Goal: Obtain resource: Download file/media

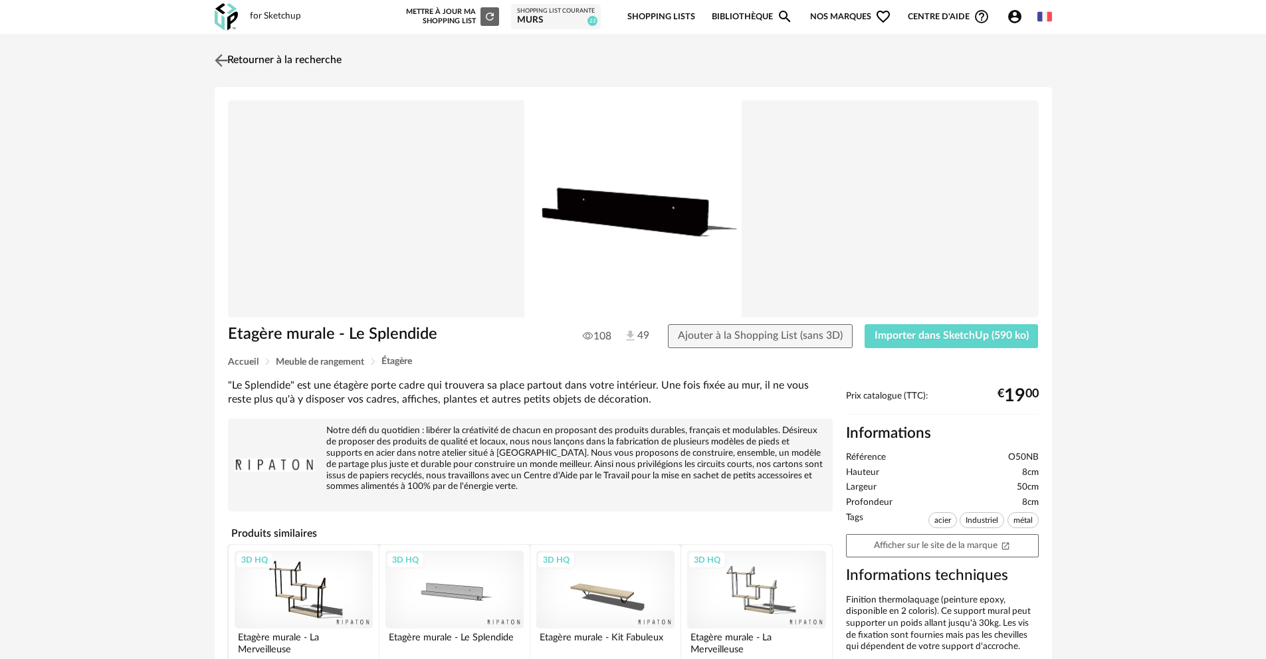
click at [223, 62] on img at bounding box center [220, 59] width 19 height 19
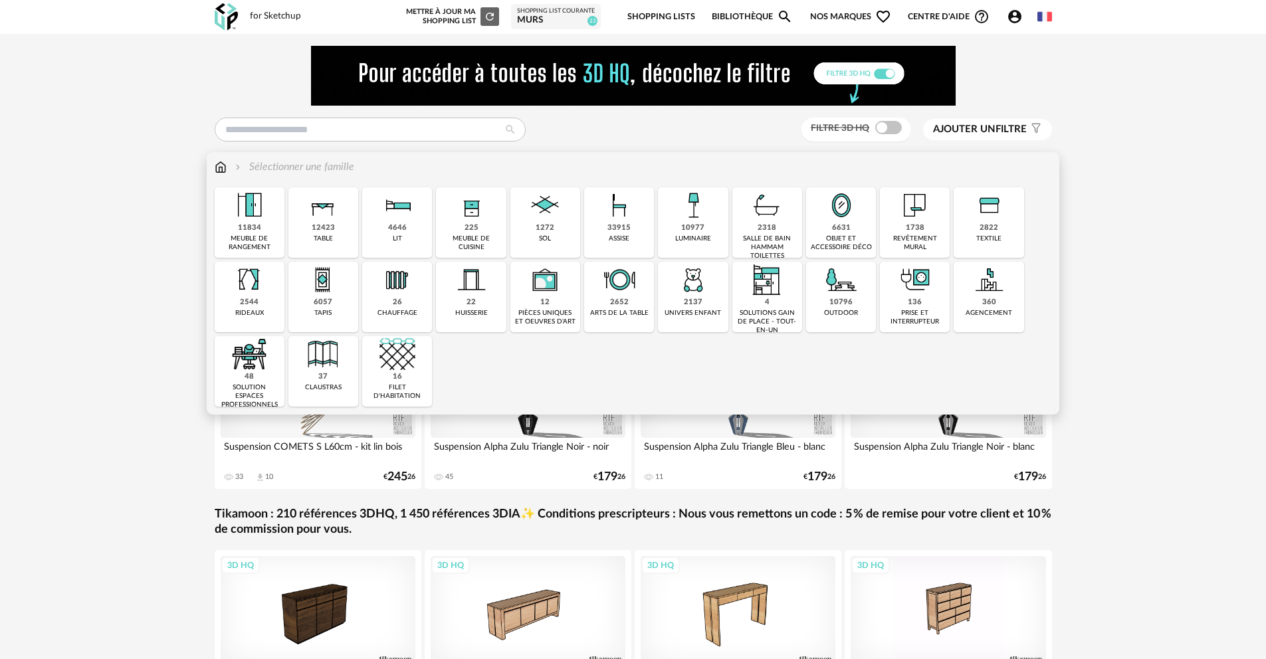
click at [778, 211] on img at bounding box center [767, 205] width 36 height 36
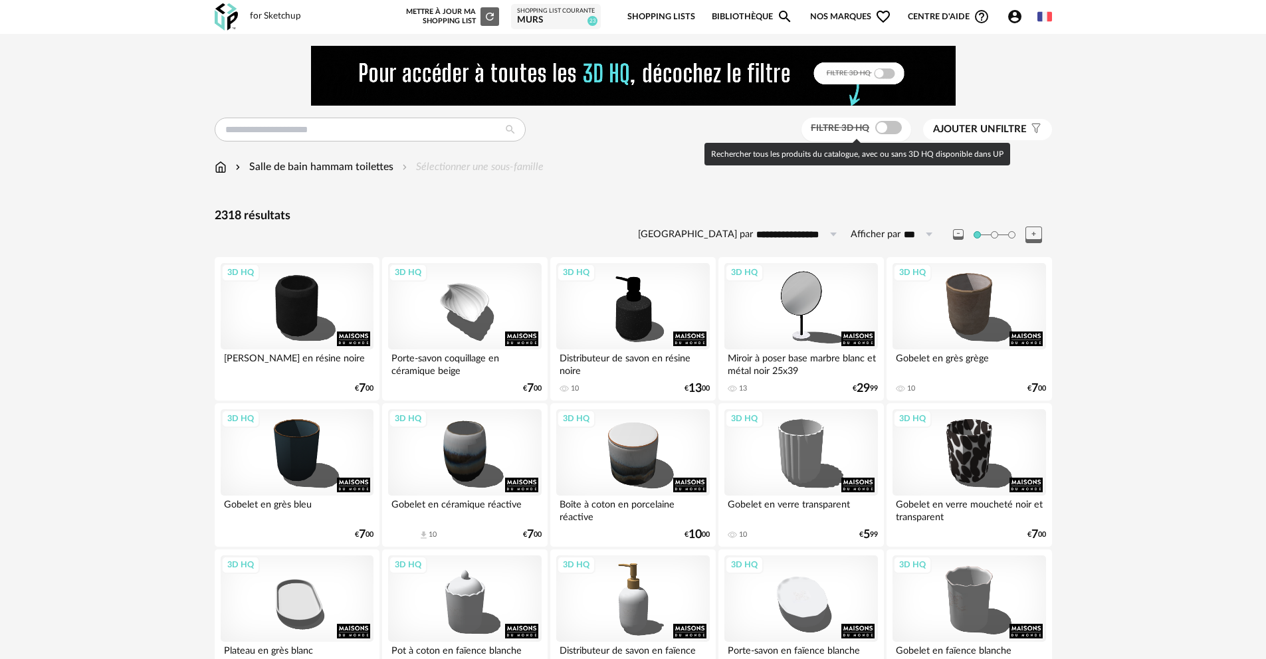
click at [890, 131] on span at bounding box center [888, 127] width 27 height 13
click at [888, 129] on span at bounding box center [888, 127] width 27 height 13
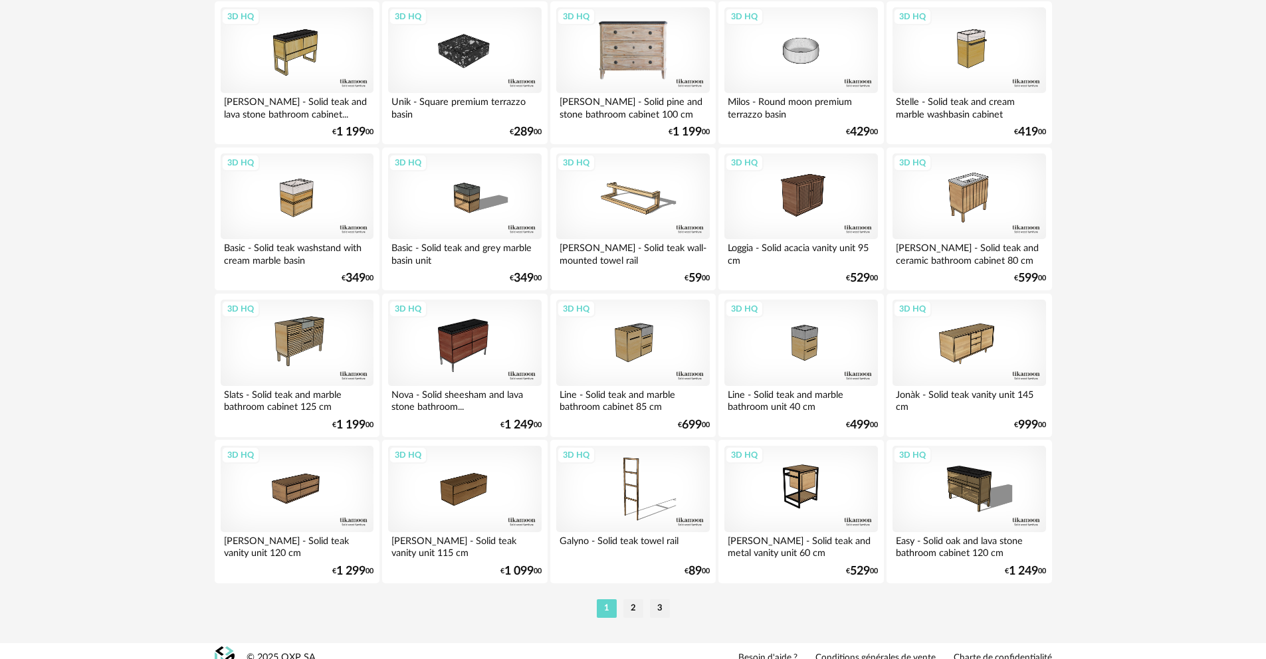
scroll to position [2620, 0]
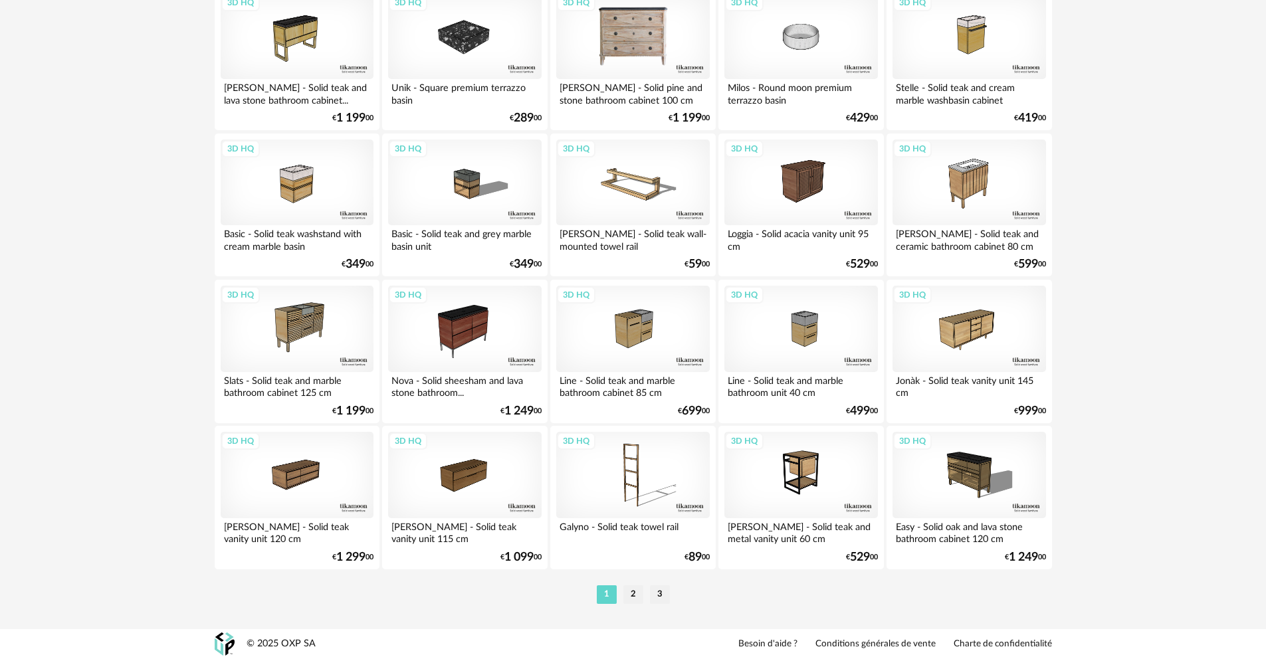
click at [633, 594] on li "2" at bounding box center [633, 594] width 20 height 19
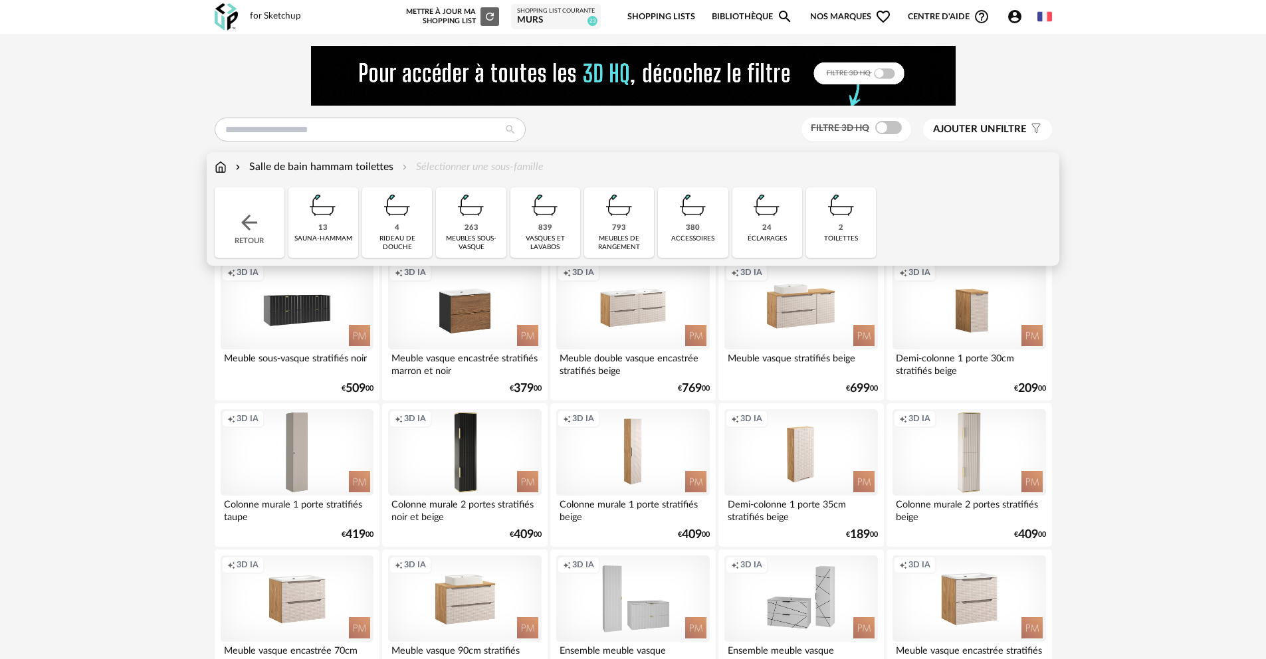
click at [563, 217] on div "839 vasques et lavabos" at bounding box center [545, 222] width 70 height 70
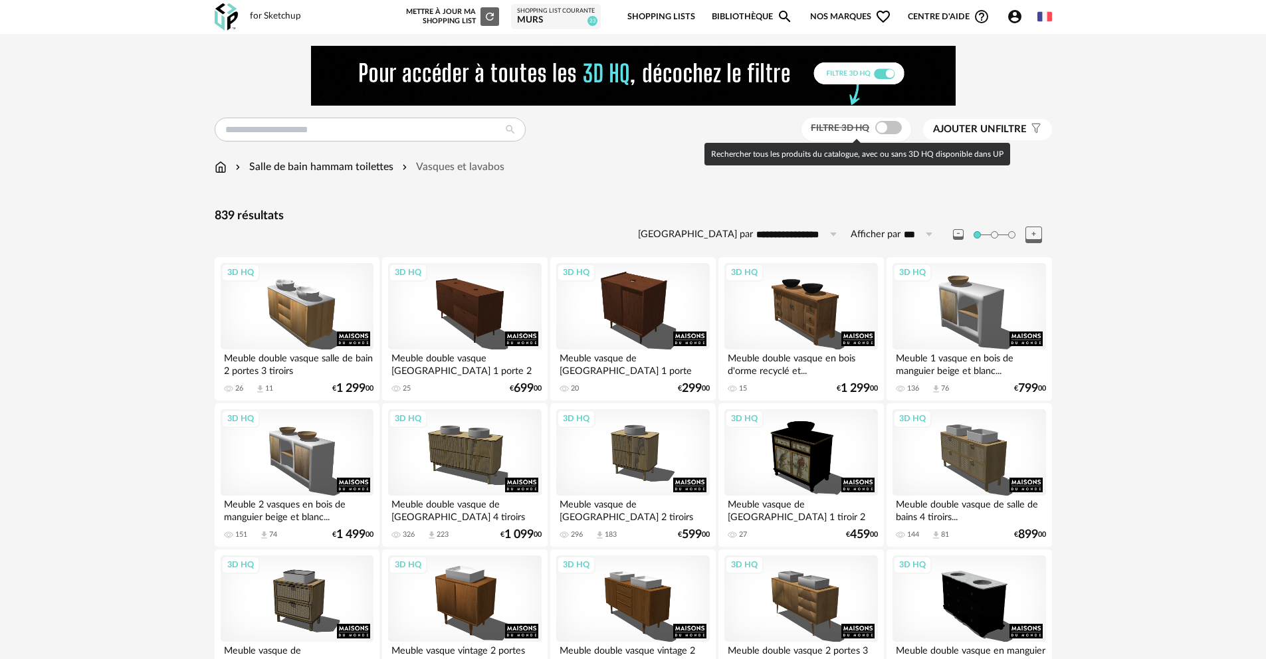
click at [892, 128] on span at bounding box center [888, 127] width 27 height 13
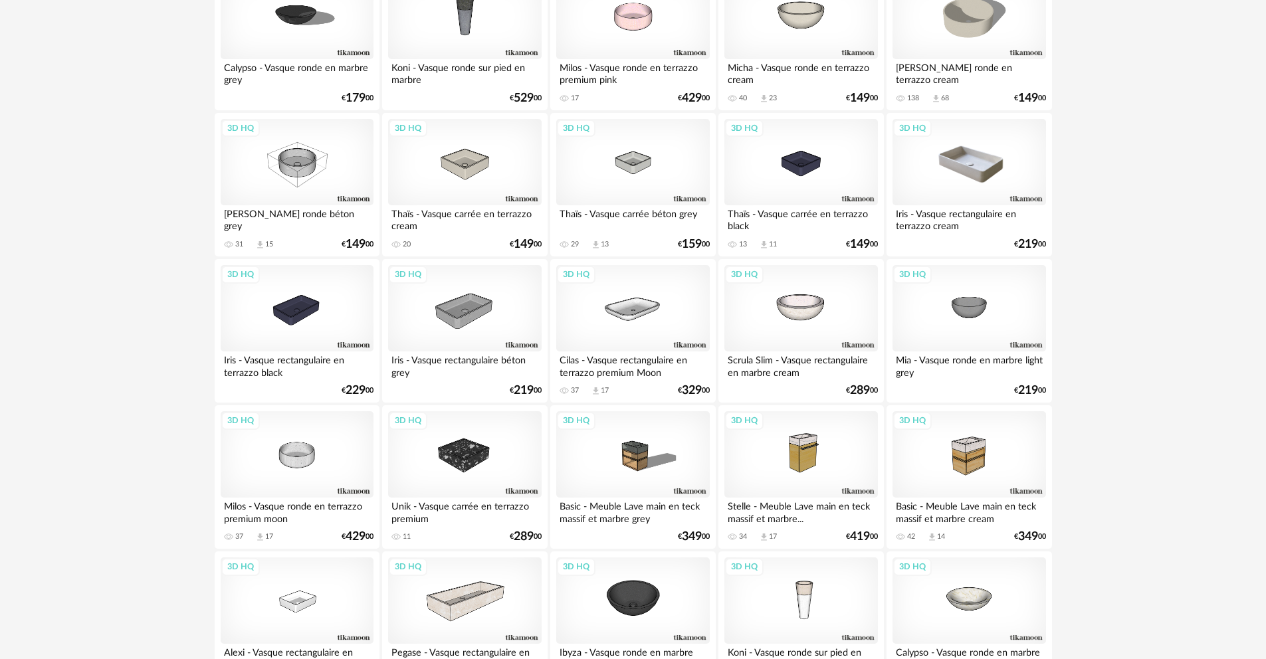
scroll to position [1560, 0]
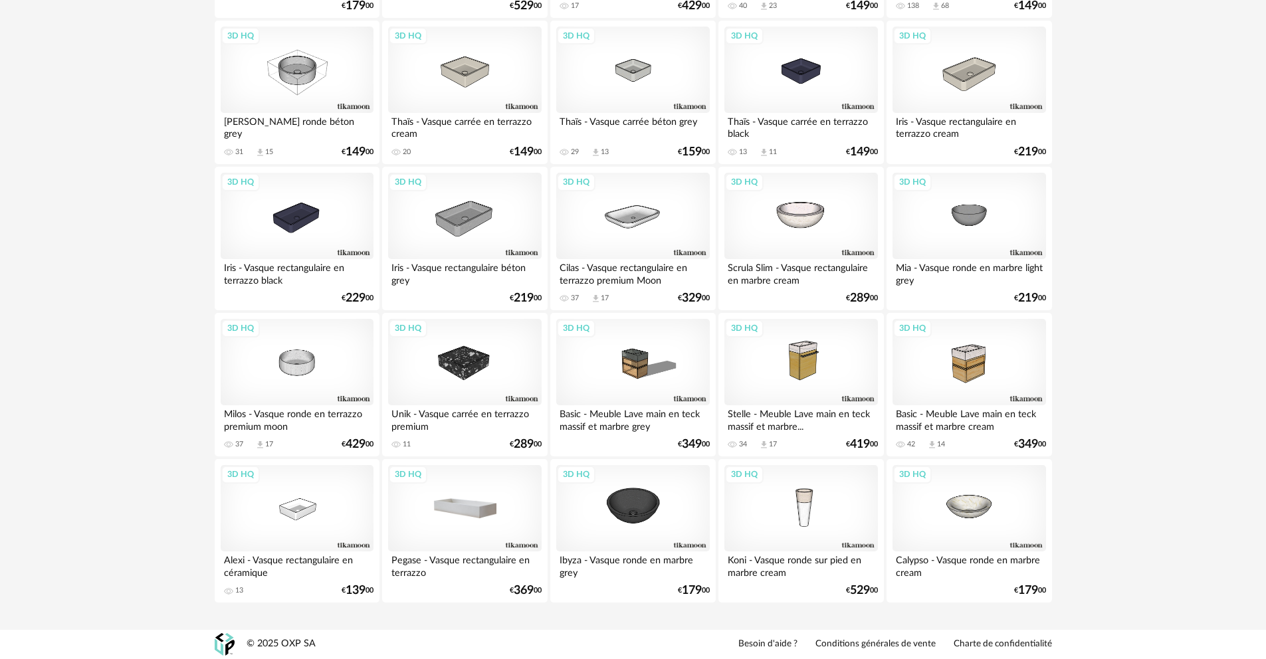
click at [485, 508] on div "3D HQ" at bounding box center [464, 508] width 153 height 86
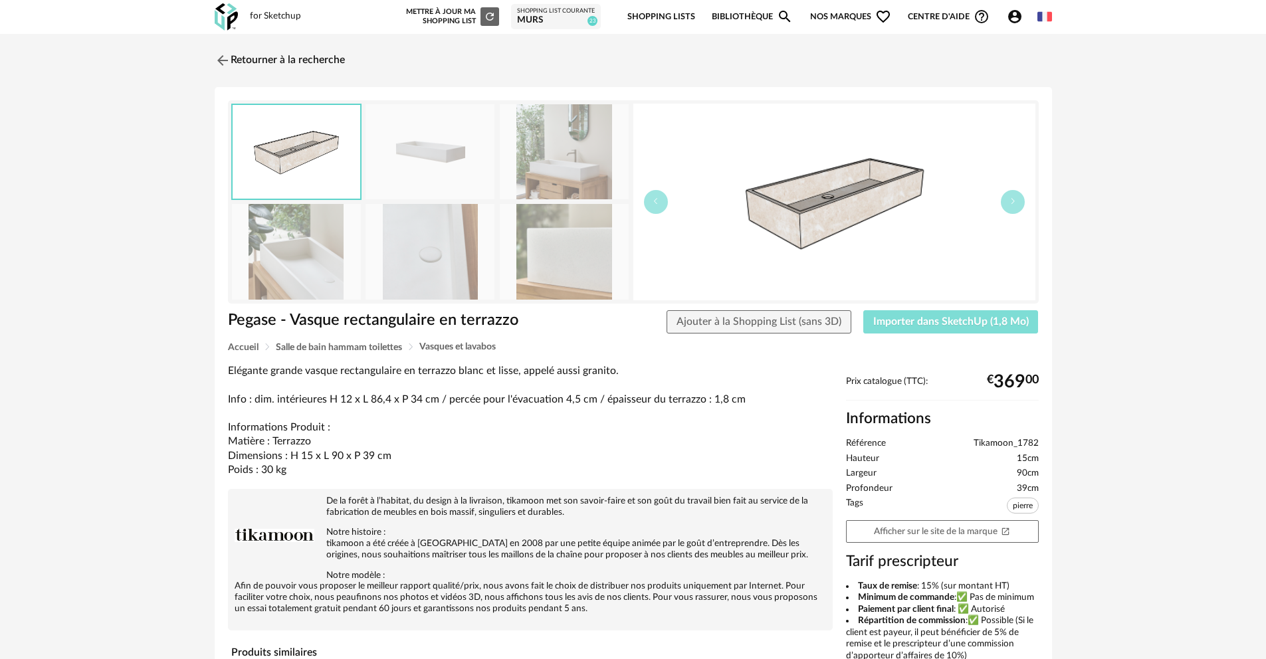
click at [963, 326] on span "Importer dans SketchUp (1,8 Mo)" at bounding box center [950, 321] width 155 height 11
click at [223, 60] on img at bounding box center [220, 59] width 19 height 19
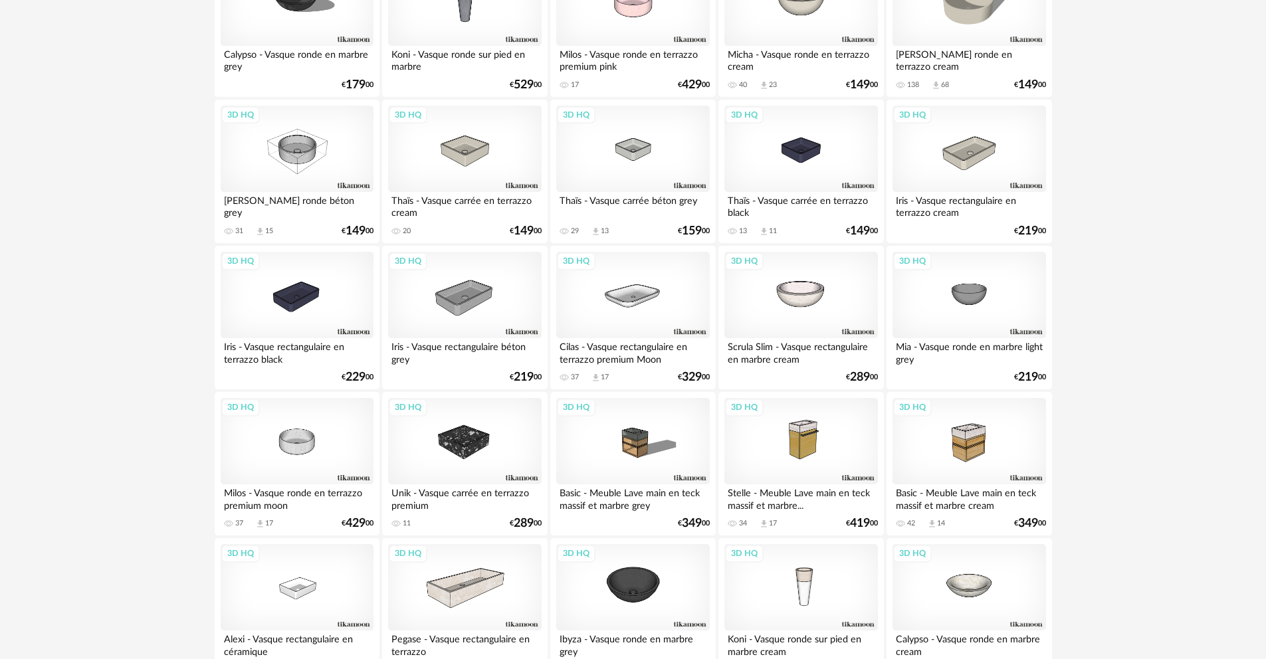
scroll to position [1391, 0]
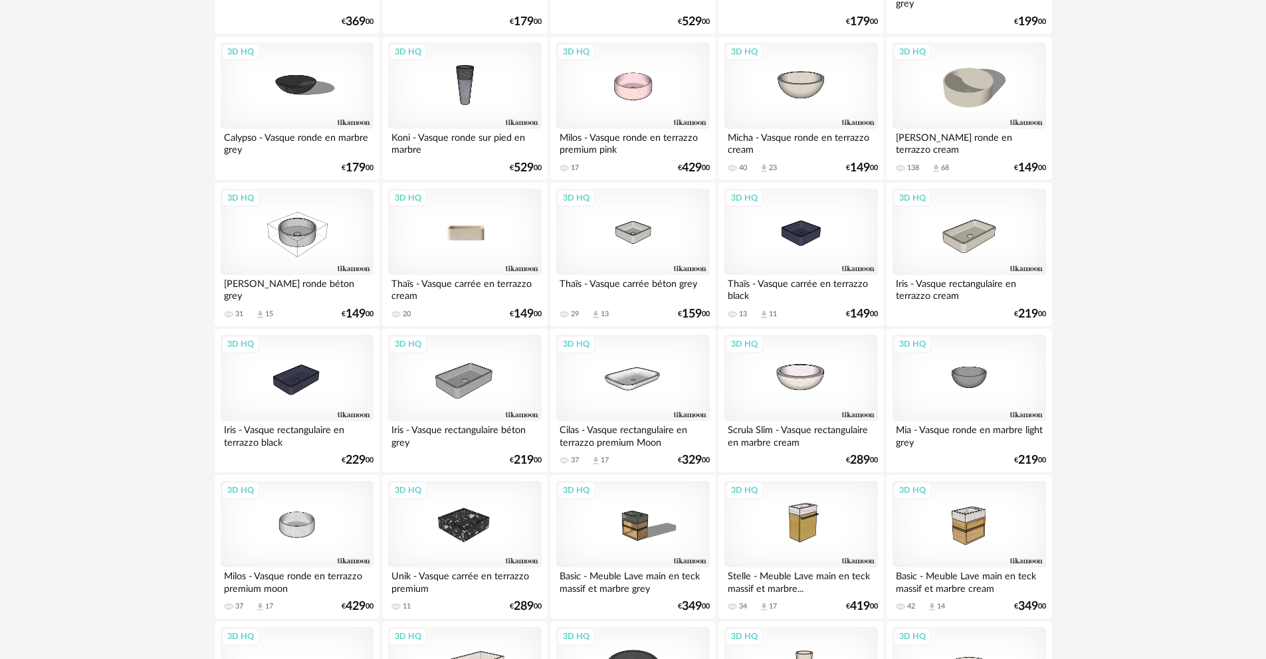
click at [477, 245] on div "3D HQ" at bounding box center [464, 232] width 153 height 86
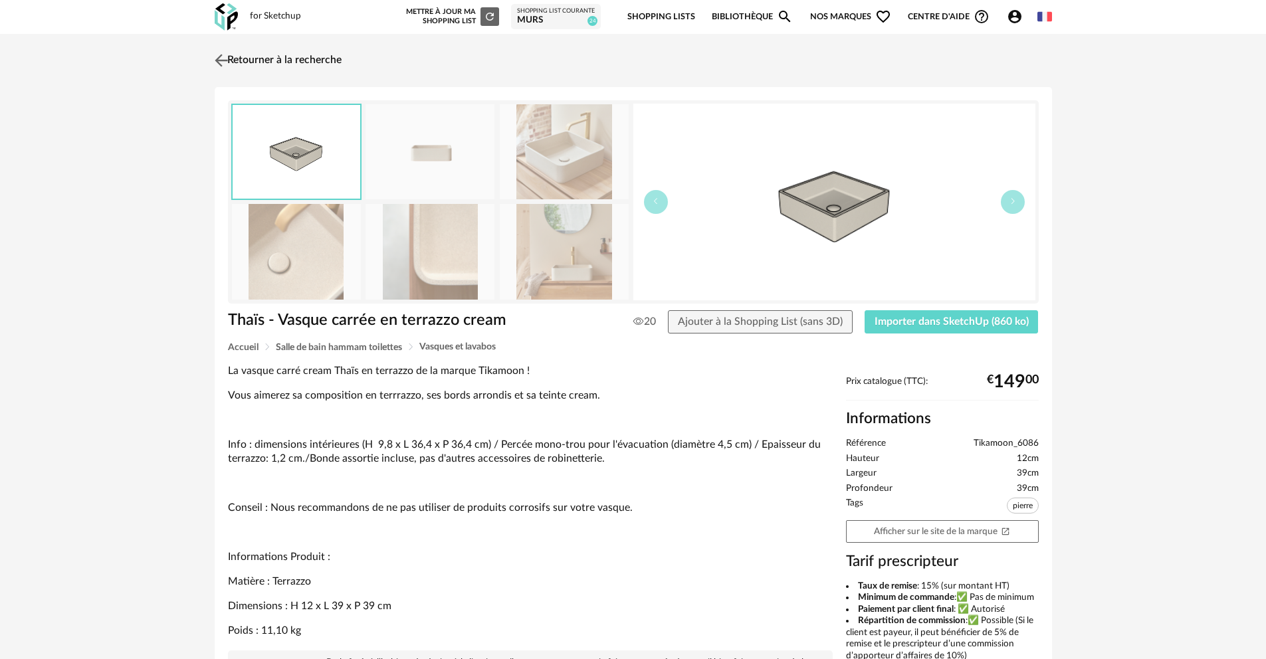
click at [221, 60] on img at bounding box center [220, 59] width 19 height 19
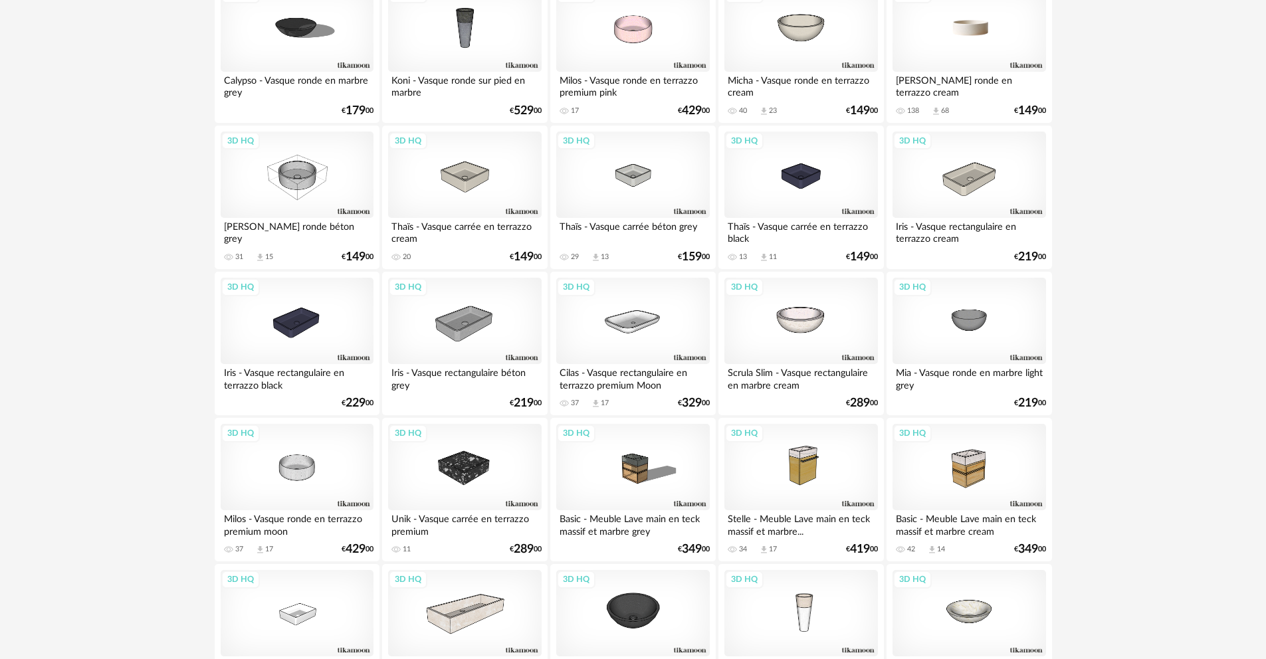
scroll to position [1319, 0]
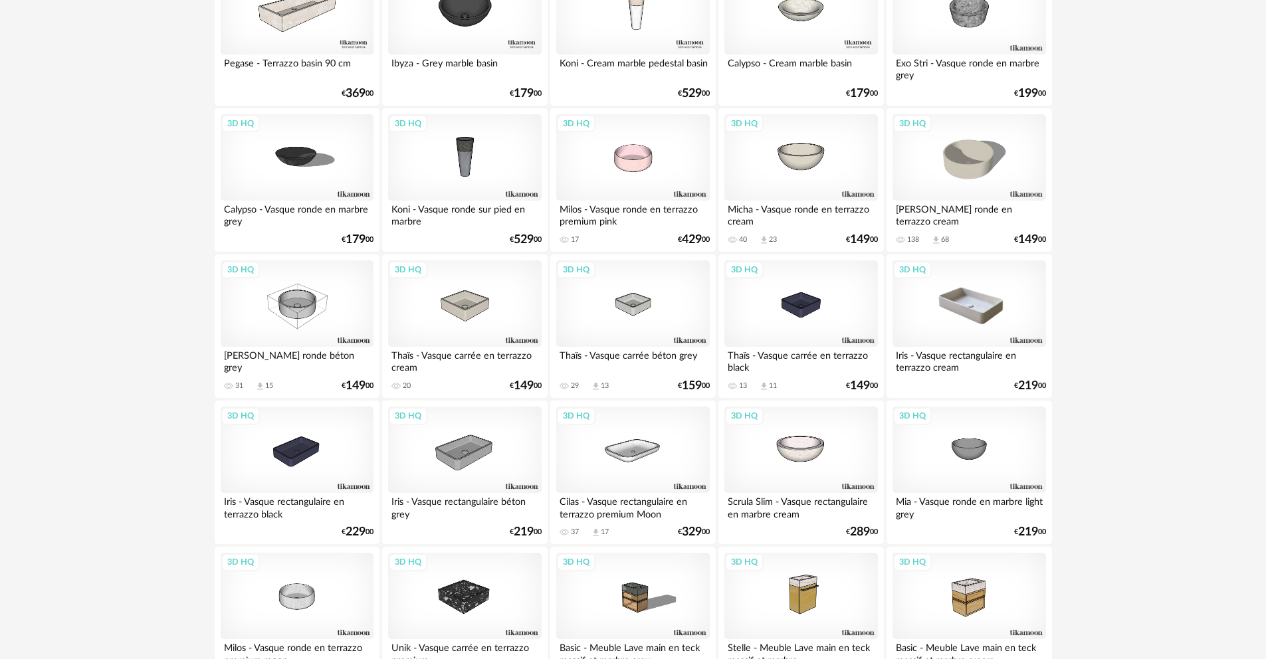
click at [972, 306] on div "3D HQ" at bounding box center [968, 303] width 153 height 86
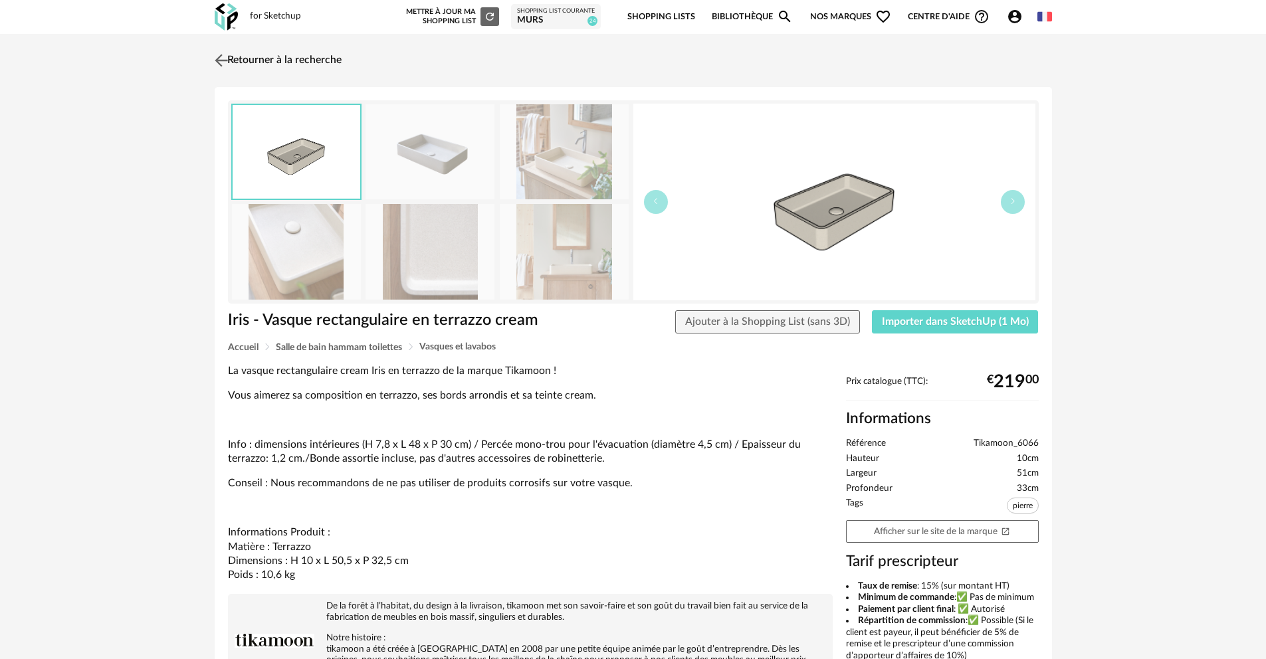
click at [223, 63] on img at bounding box center [220, 59] width 19 height 19
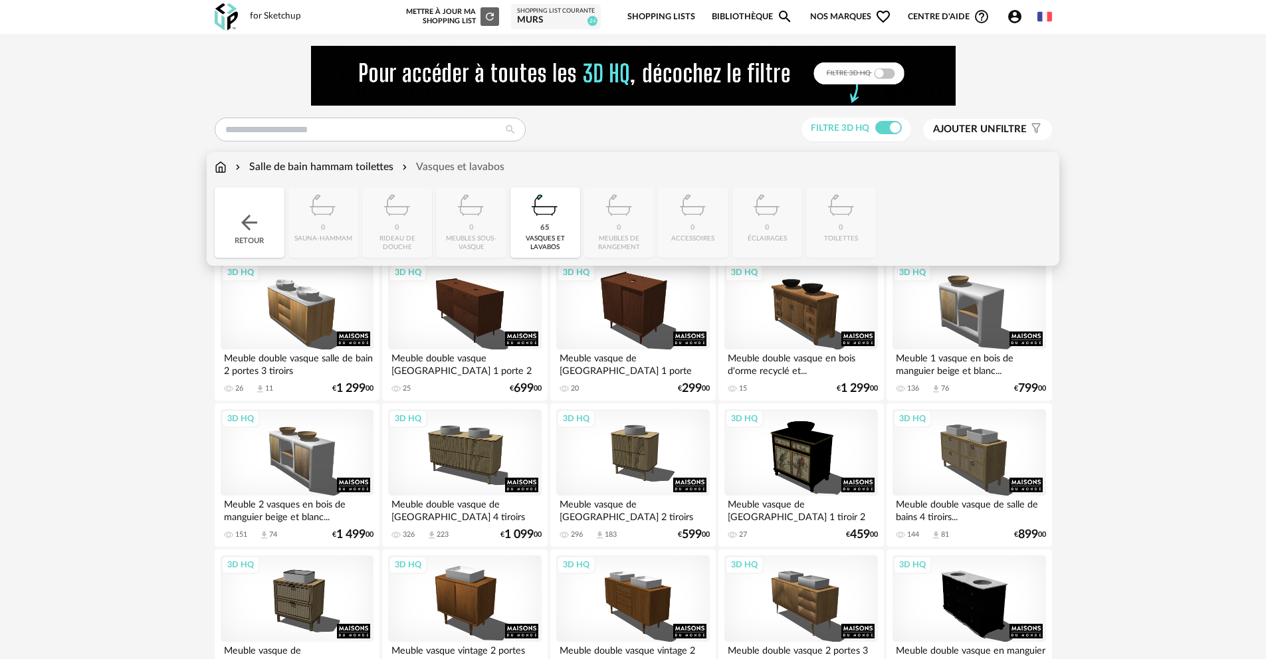
click at [374, 171] on div "Salle de bain hammam toilettes" at bounding box center [313, 166] width 161 height 15
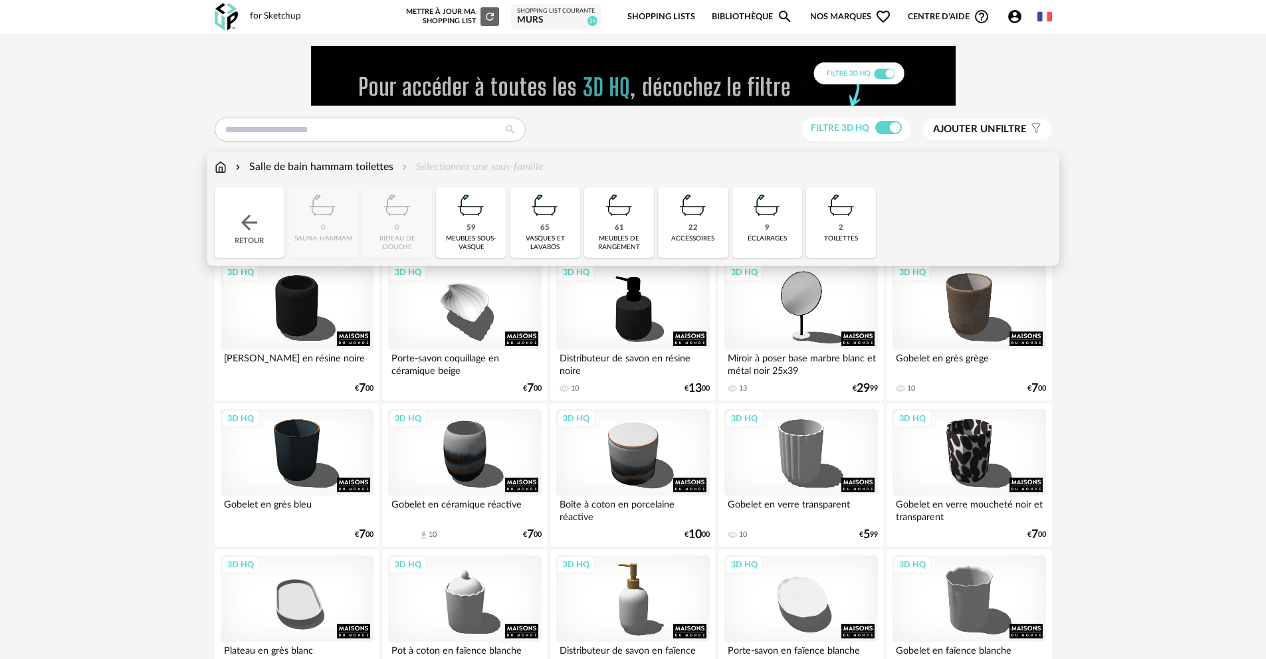
click at [703, 220] on img at bounding box center [693, 205] width 36 height 36
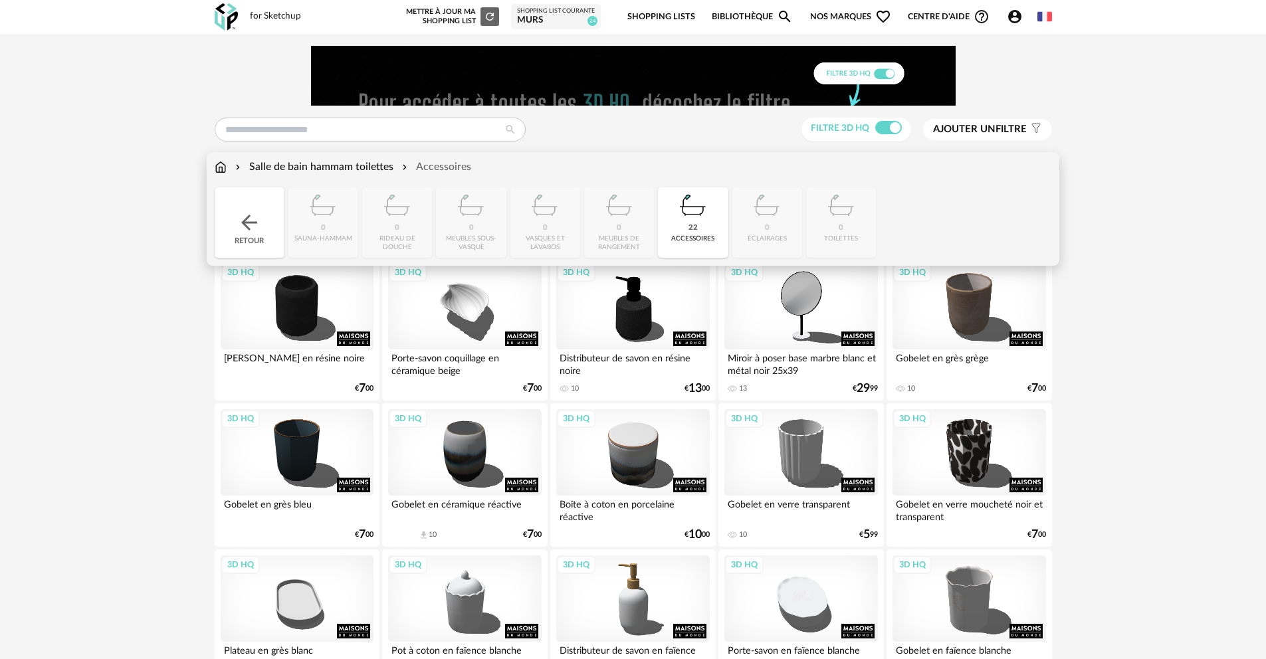
click at [698, 238] on div "accessoires" at bounding box center [692, 239] width 43 height 9
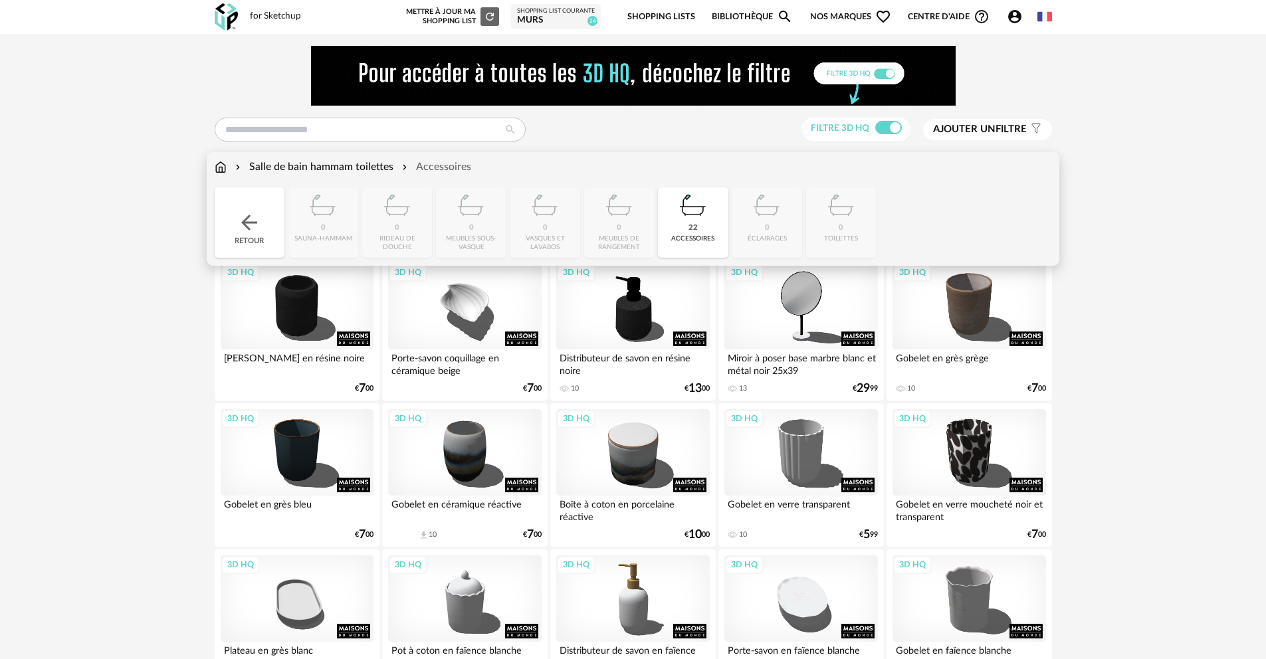
click at [698, 238] on div "accessoires" at bounding box center [692, 239] width 43 height 9
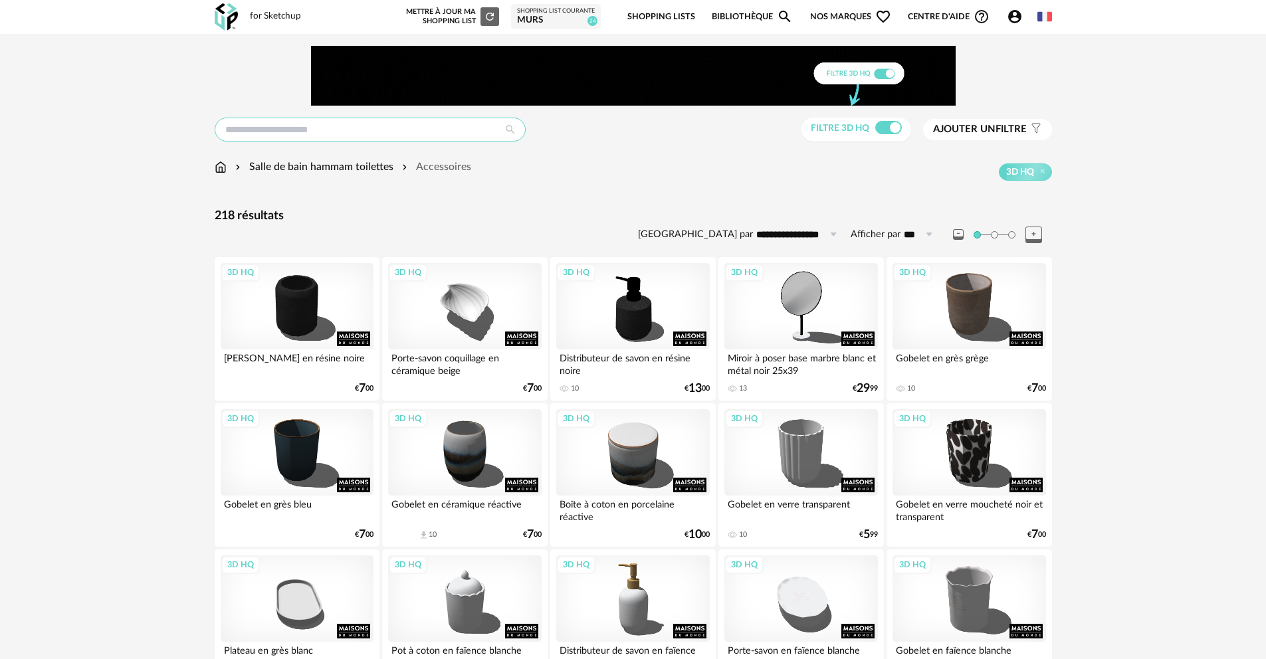
click at [392, 129] on input "text" at bounding box center [370, 130] width 311 height 24
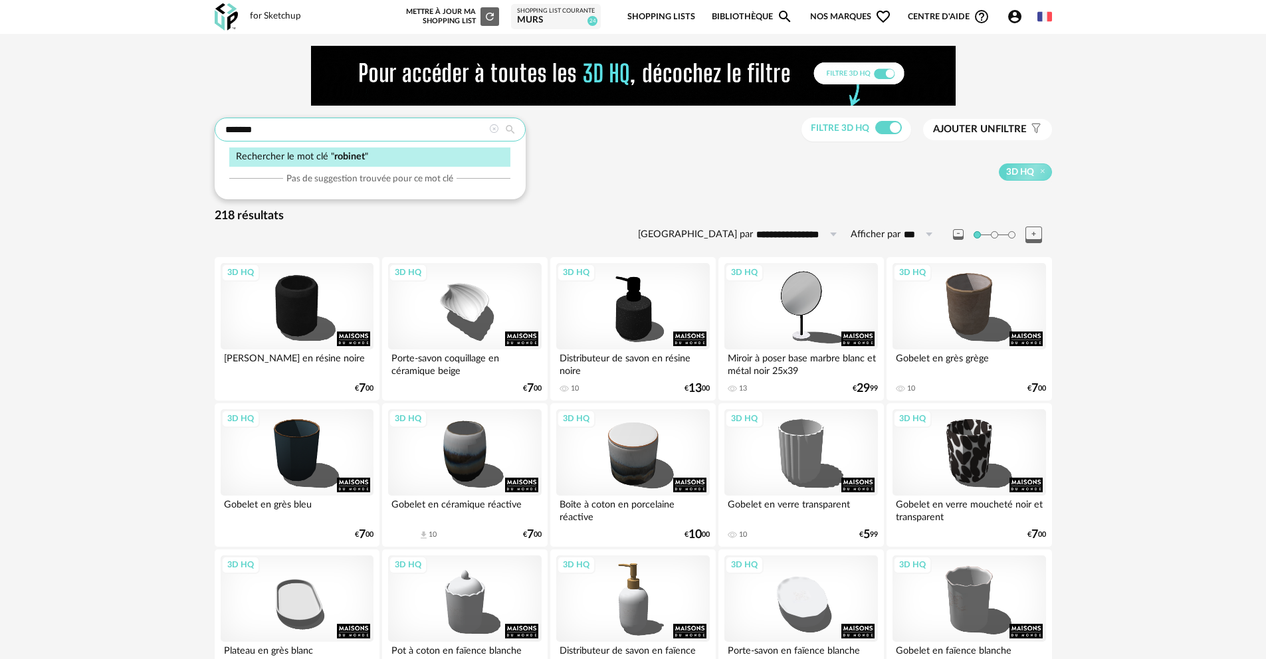
type input "*******"
type input "**********"
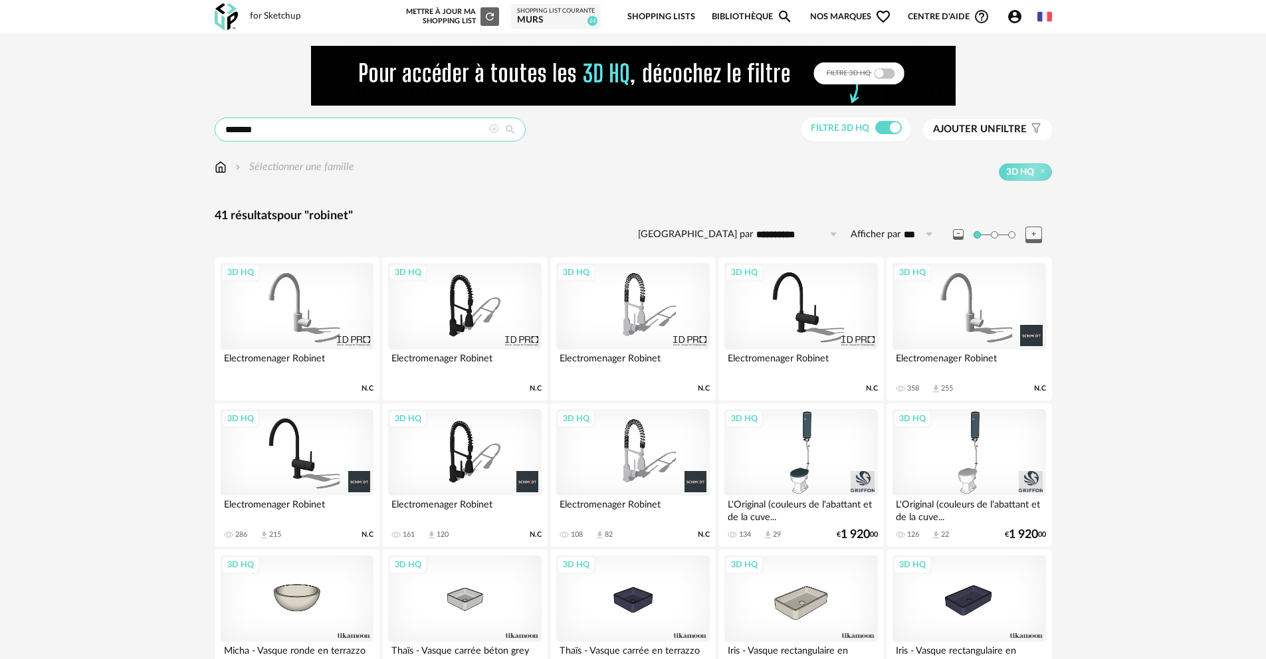
scroll to position [17, 0]
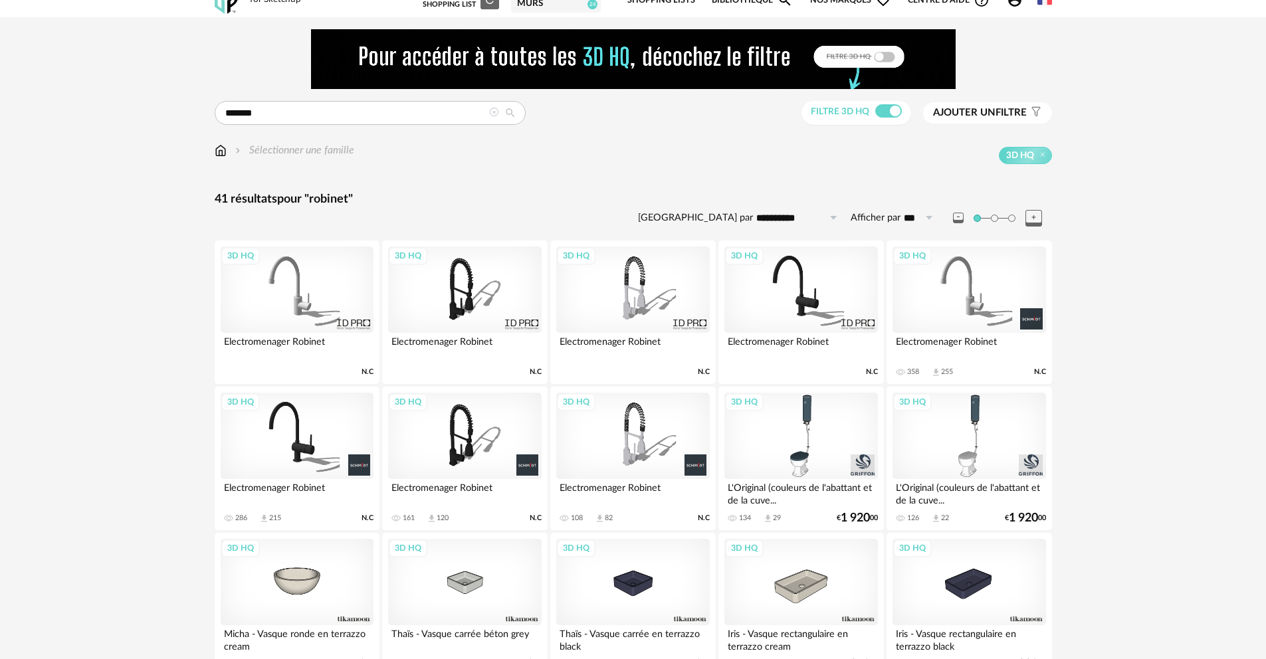
drag, startPoint x: 597, startPoint y: 392, endPoint x: 591, endPoint y: 340, distance: 52.8
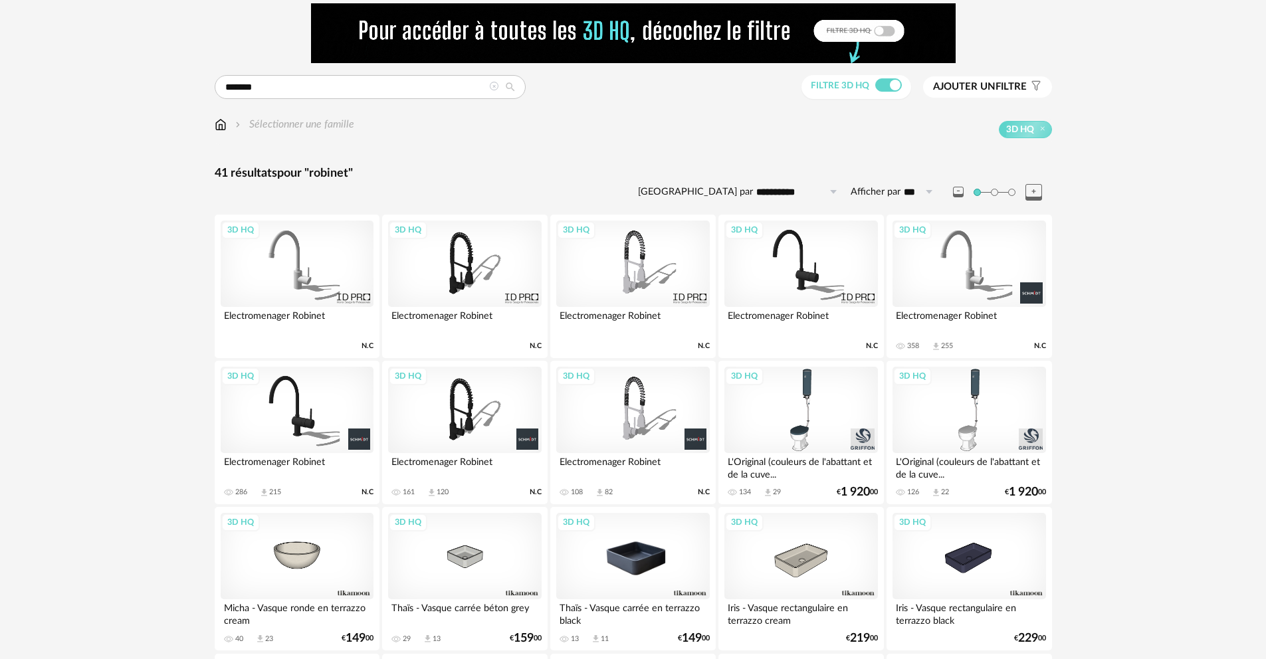
scroll to position [151, 0]
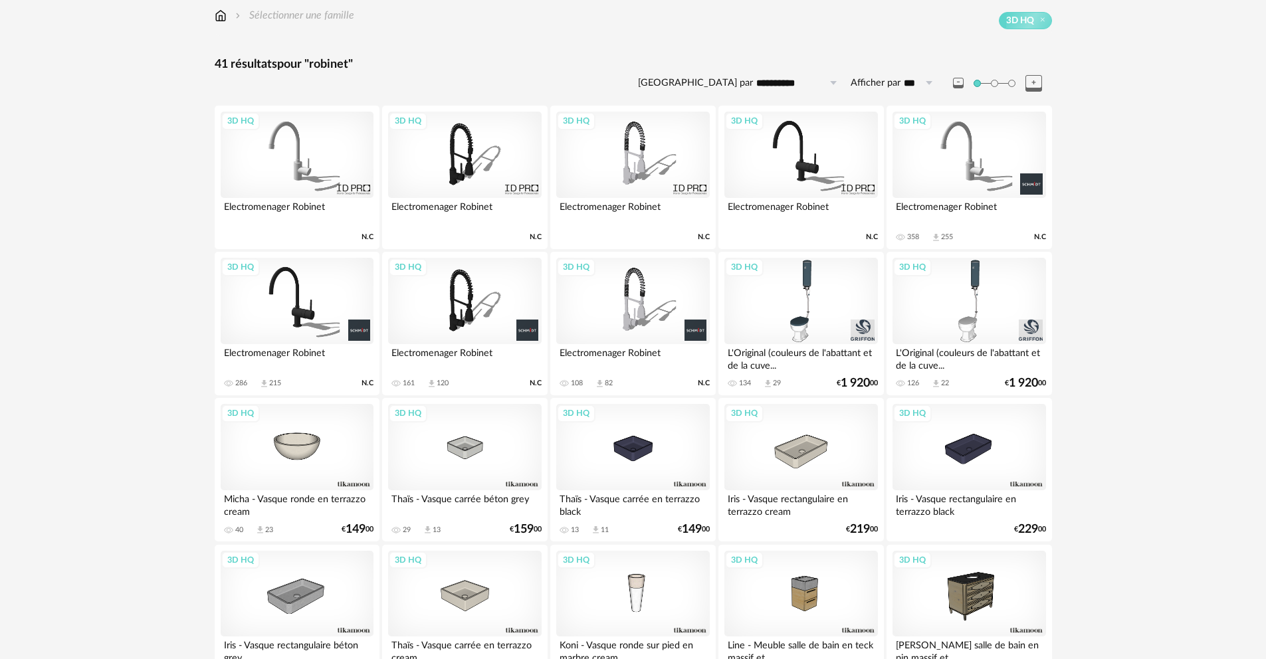
click at [652, 292] on div "3D HQ" at bounding box center [632, 301] width 153 height 86
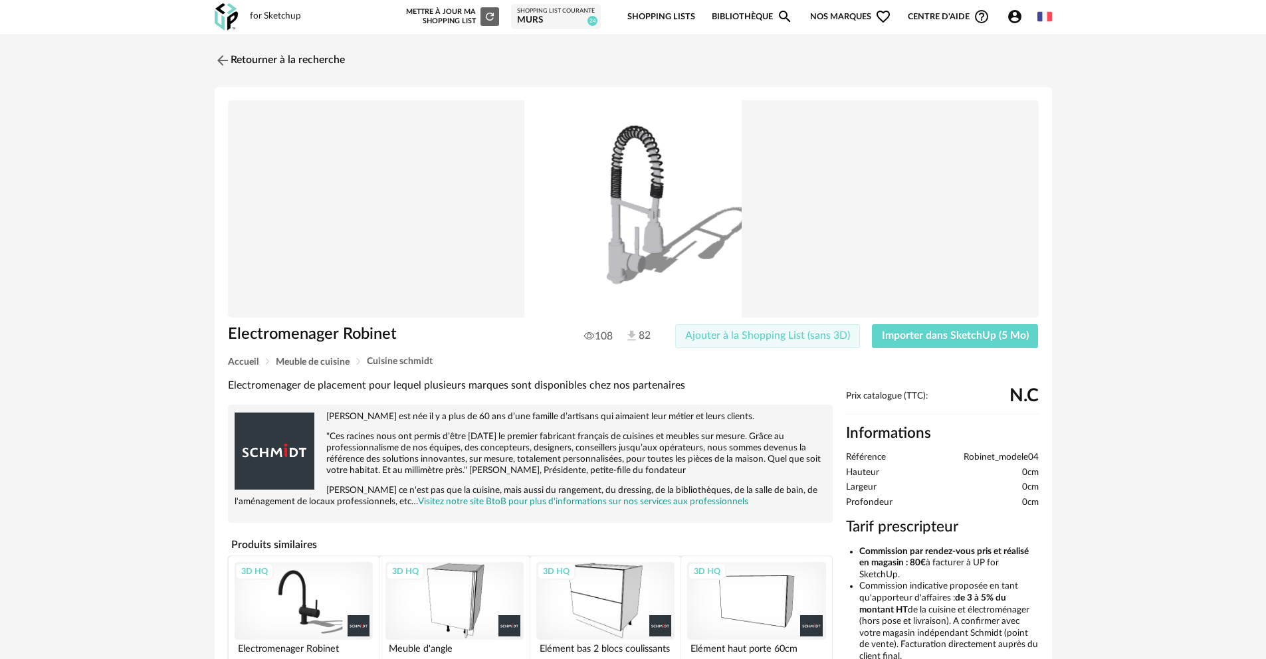
click at [839, 338] on span "Ajouter à la Shopping List (sans 3D)" at bounding box center [767, 335] width 165 height 11
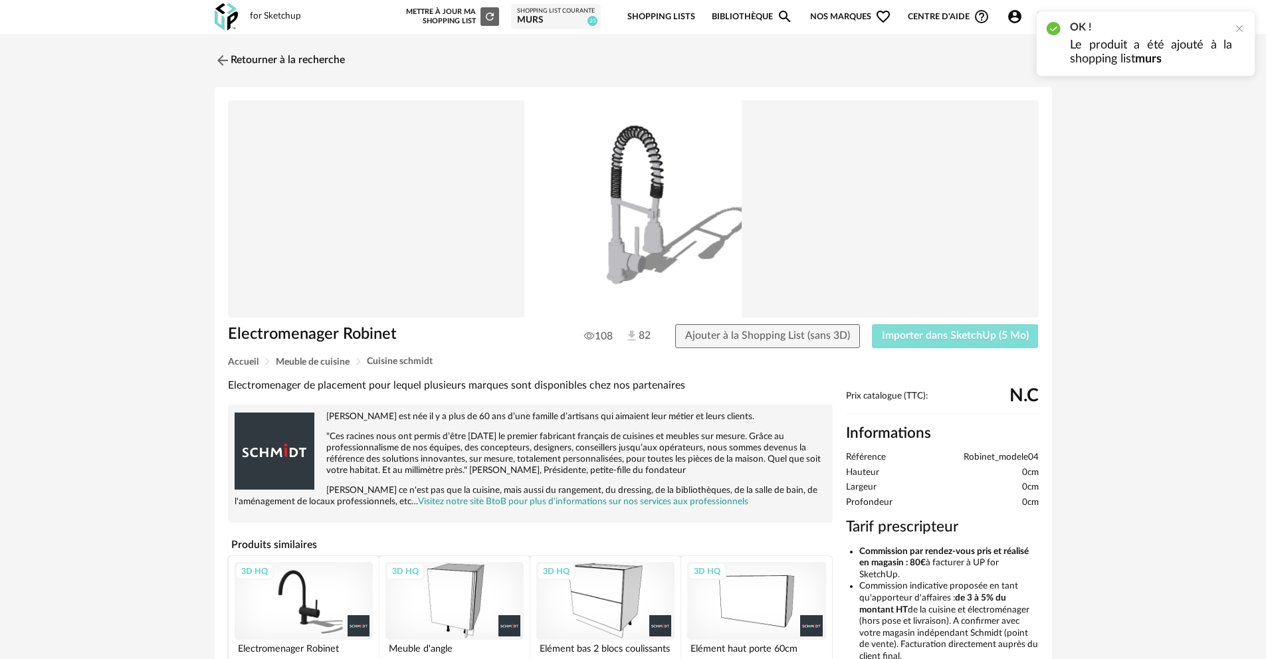
click at [926, 344] on button "Importer dans SketchUp (5 Mo)" at bounding box center [955, 336] width 167 height 24
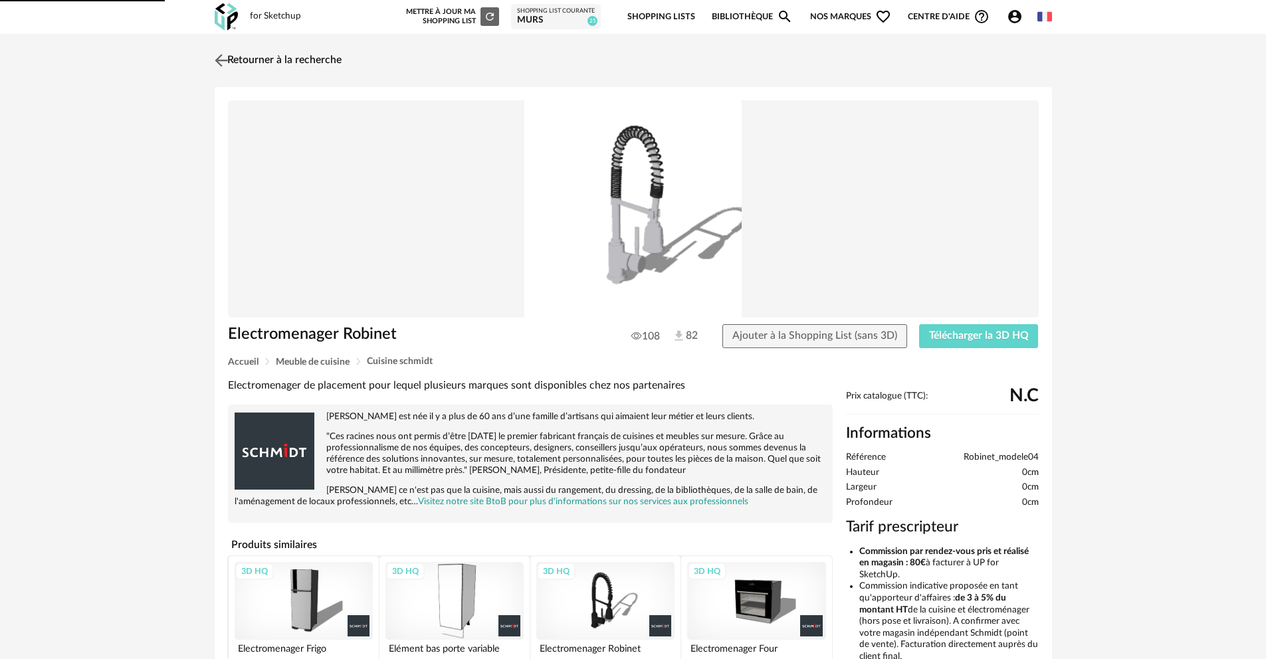
click at [221, 60] on img at bounding box center [220, 59] width 19 height 19
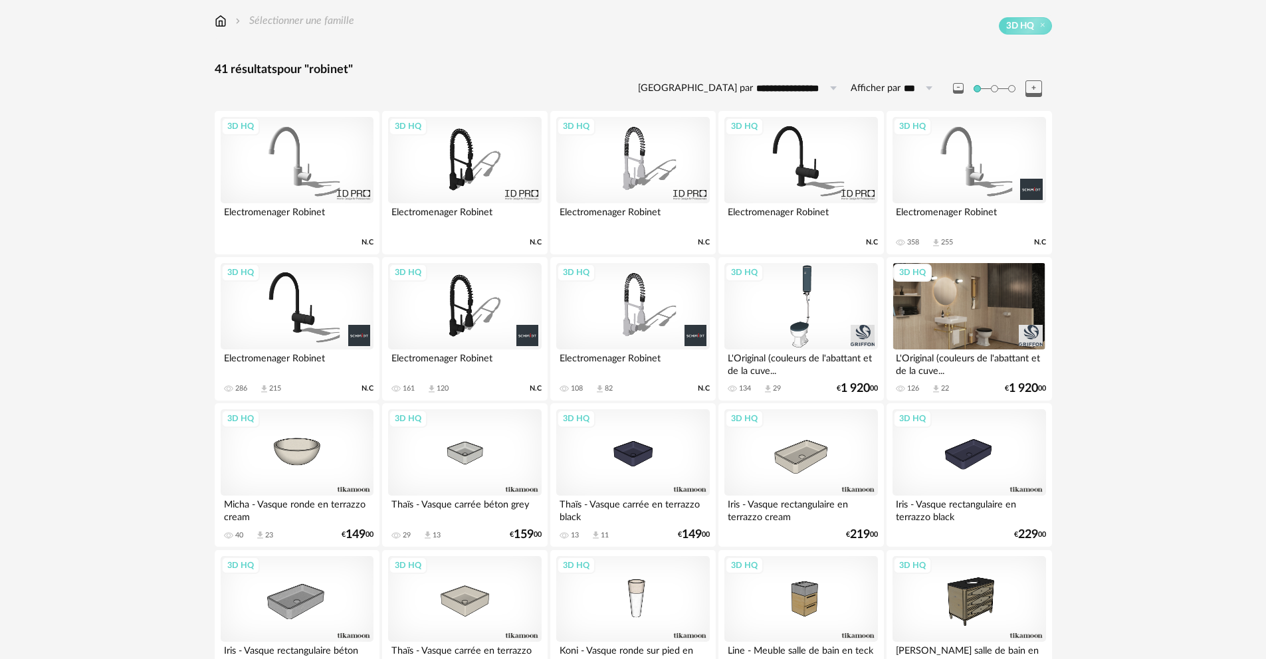
scroll to position [129, 0]
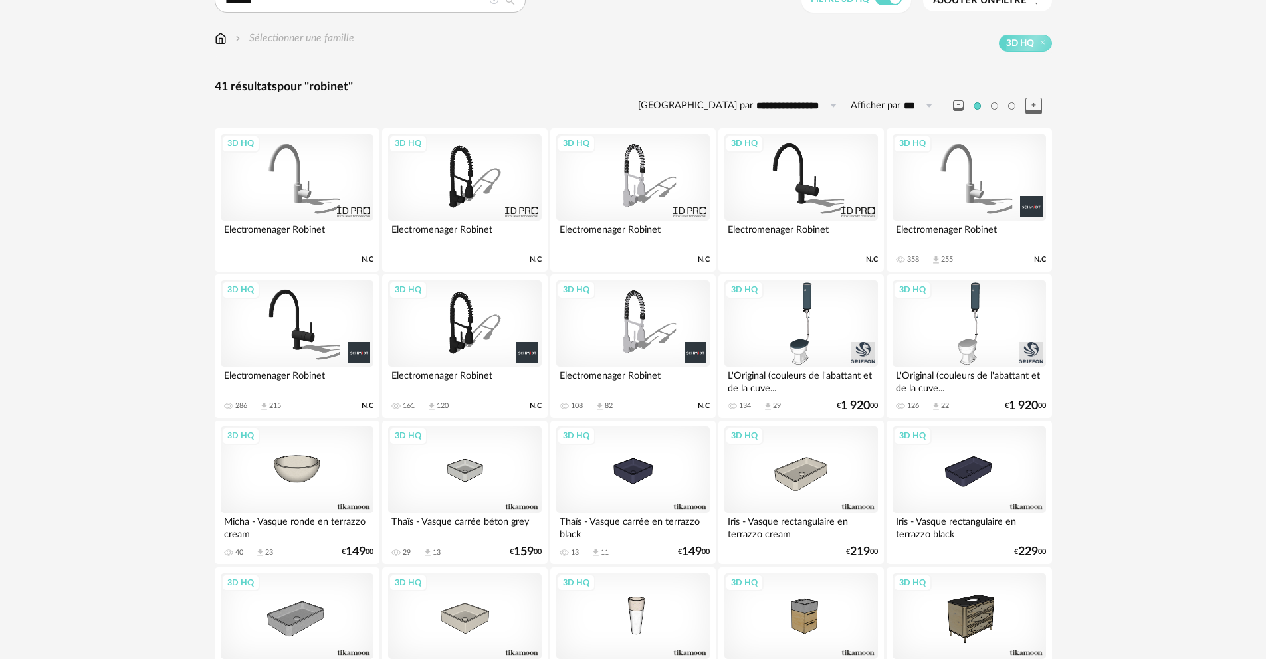
click at [981, 192] on div "3D HQ" at bounding box center [968, 177] width 153 height 86
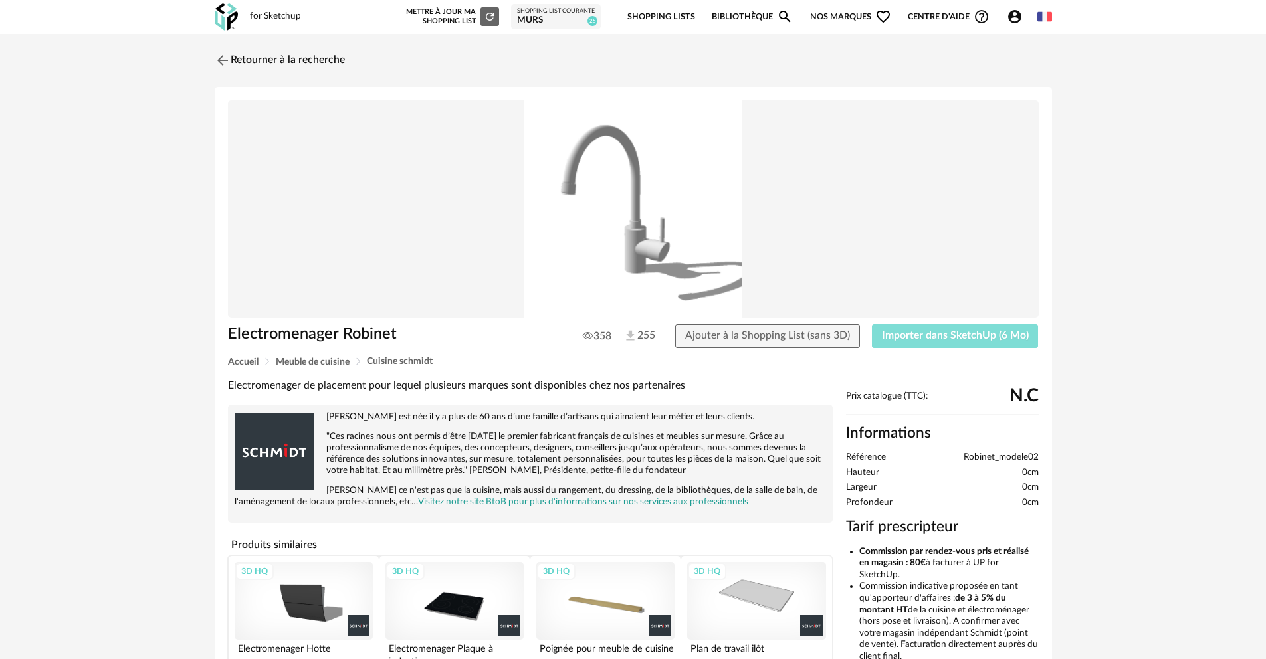
click at [963, 333] on span "Importer dans SketchUp (6 Mo)" at bounding box center [955, 335] width 147 height 11
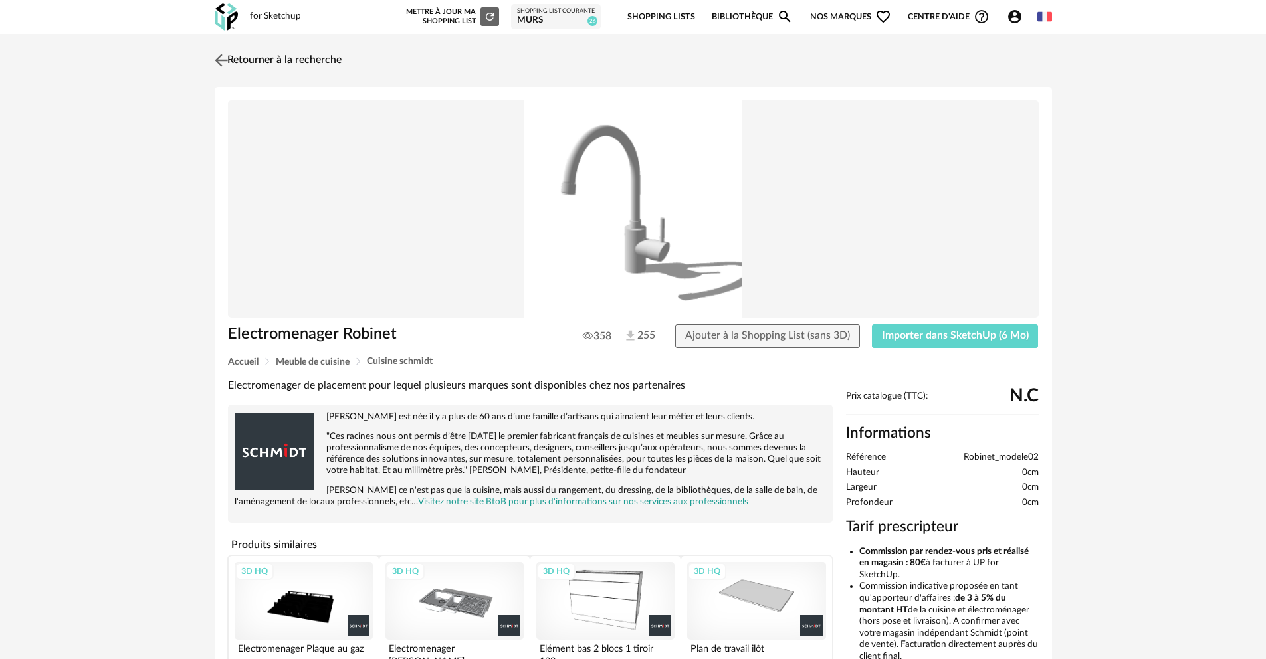
click at [220, 59] on img at bounding box center [220, 59] width 19 height 19
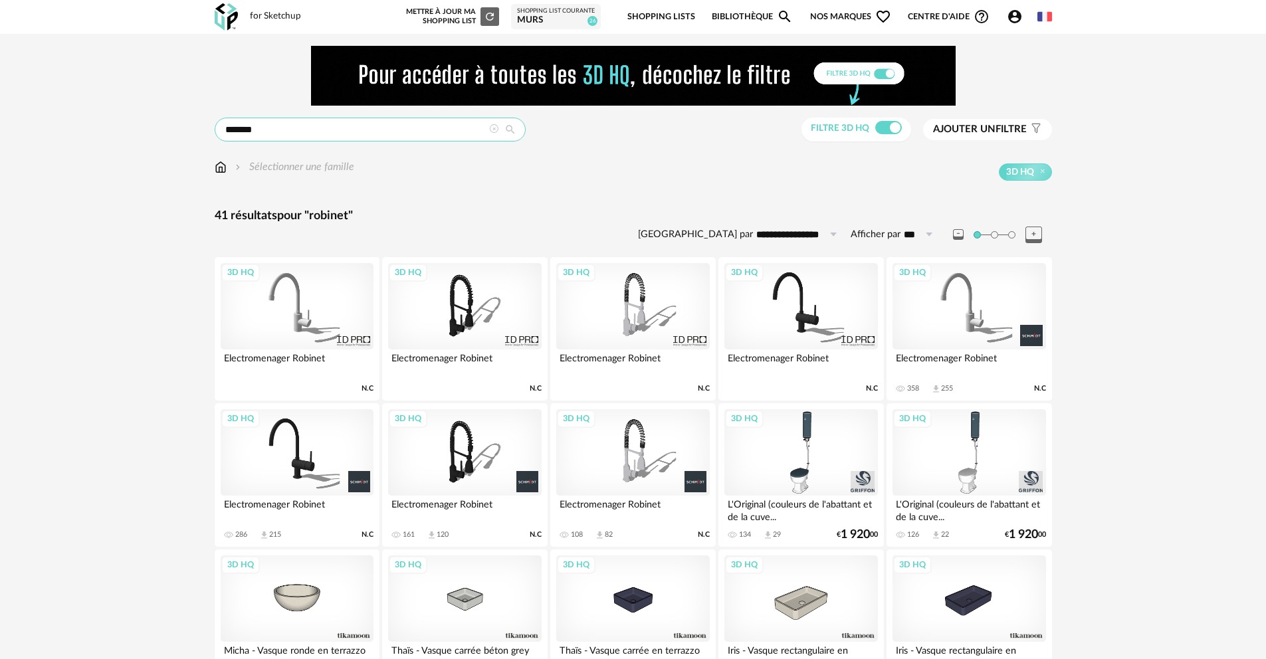
click at [368, 136] on input "*******" at bounding box center [370, 130] width 311 height 24
drag, startPoint x: 346, startPoint y: 132, endPoint x: 195, endPoint y: 120, distance: 151.4
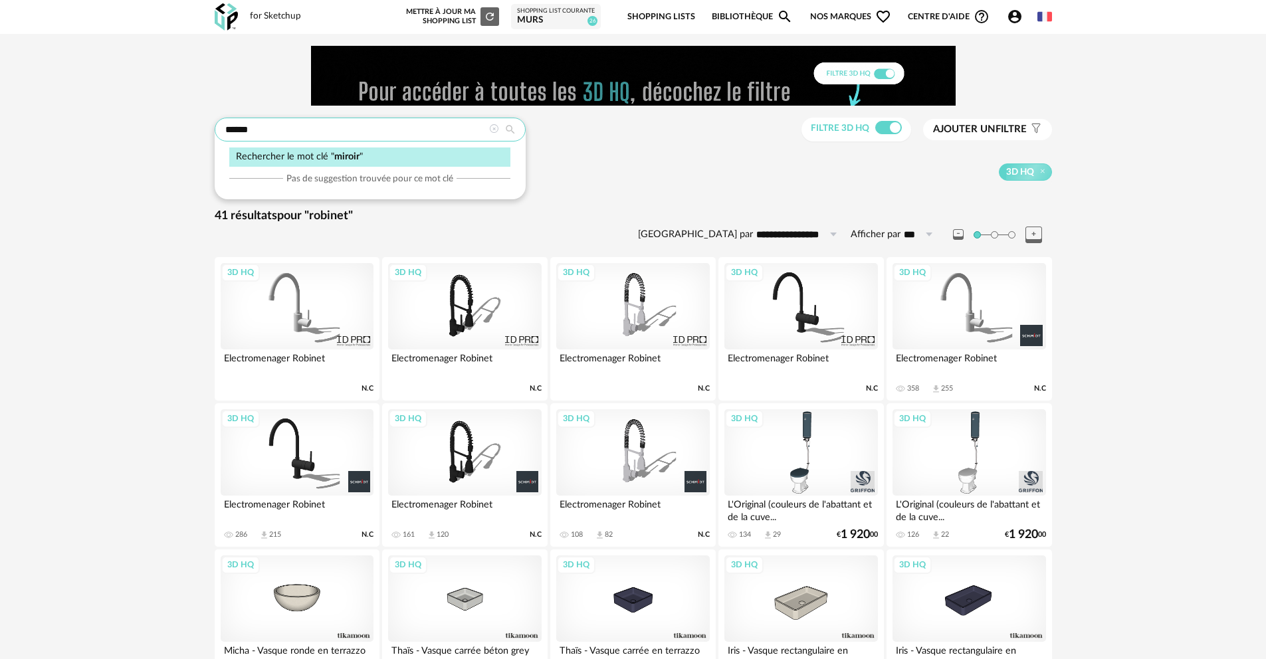
type input "******"
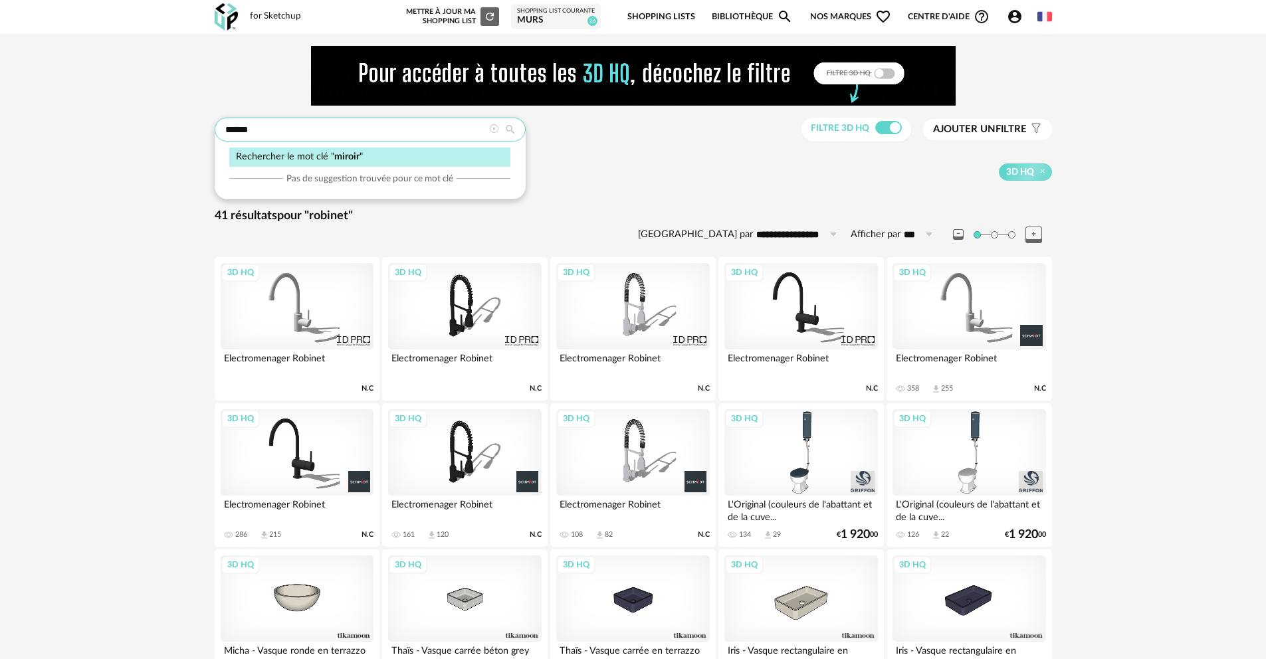
type input "**********"
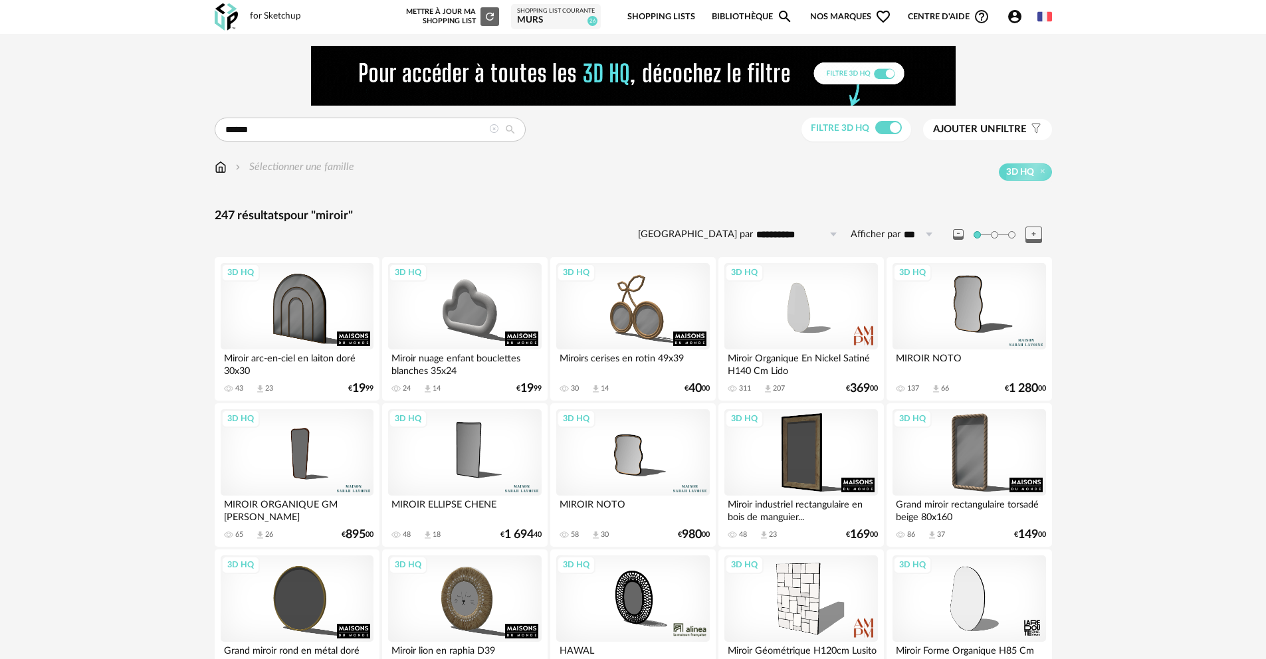
click at [1035, 233] on icon at bounding box center [1033, 235] width 17 height 17
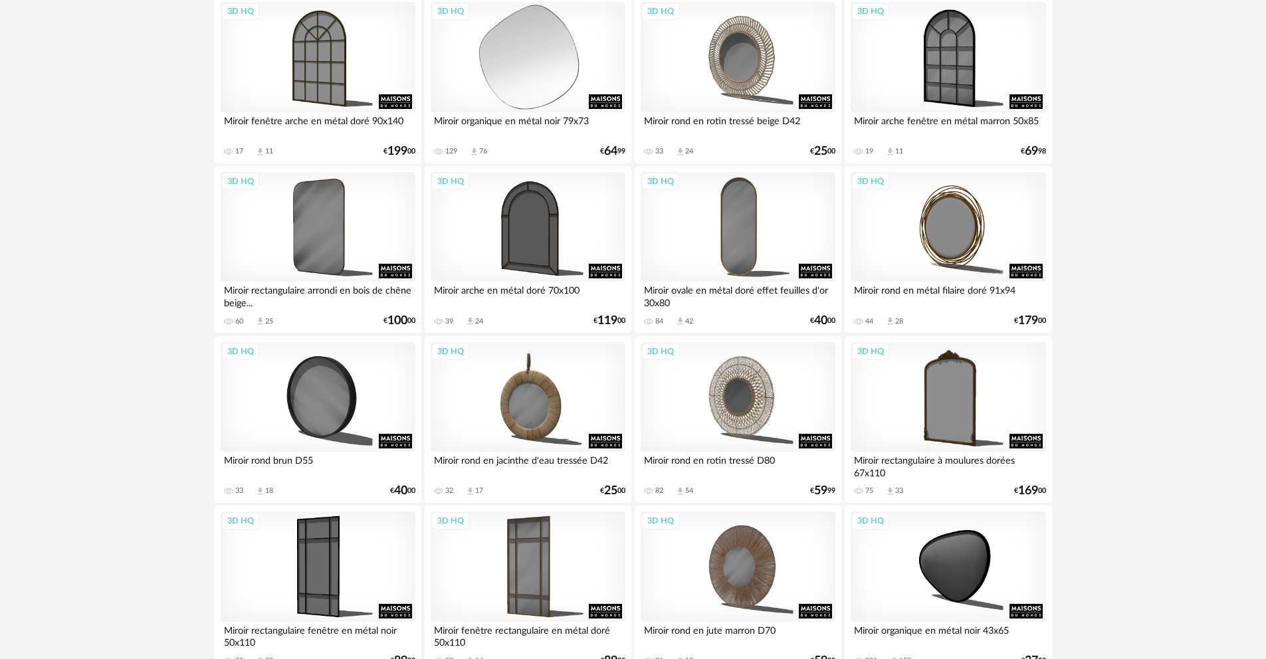
scroll to position [2713, 0]
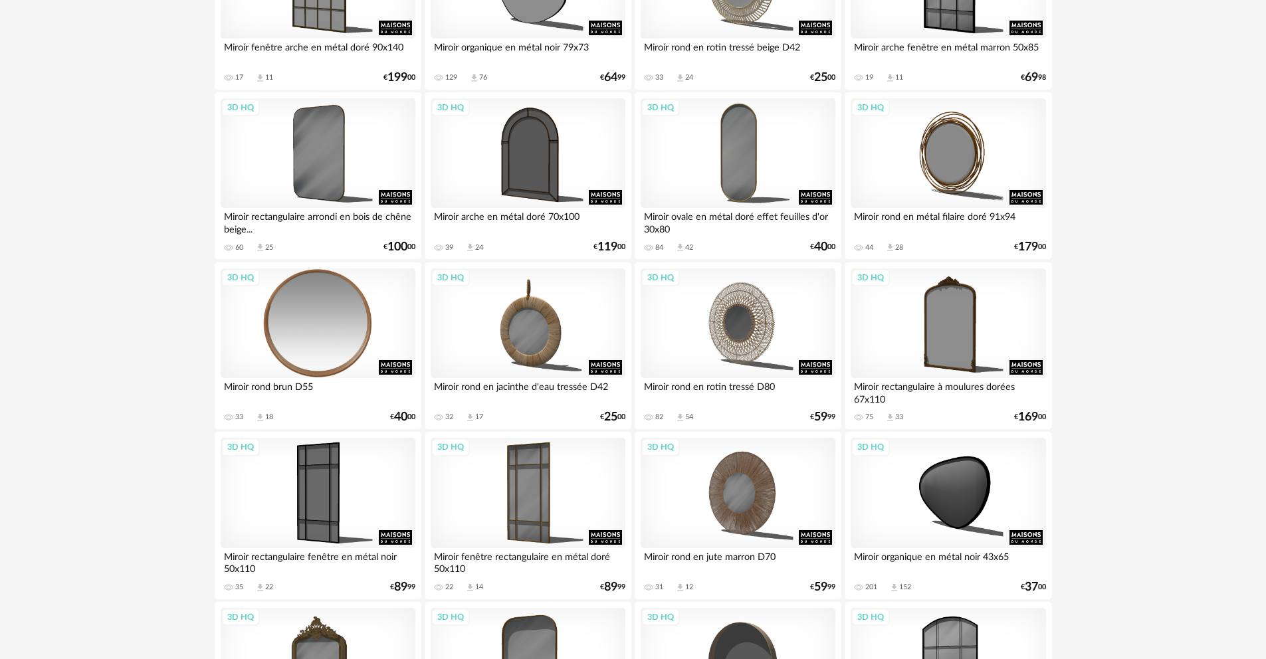
click at [355, 318] on div "3D HQ" at bounding box center [318, 323] width 195 height 110
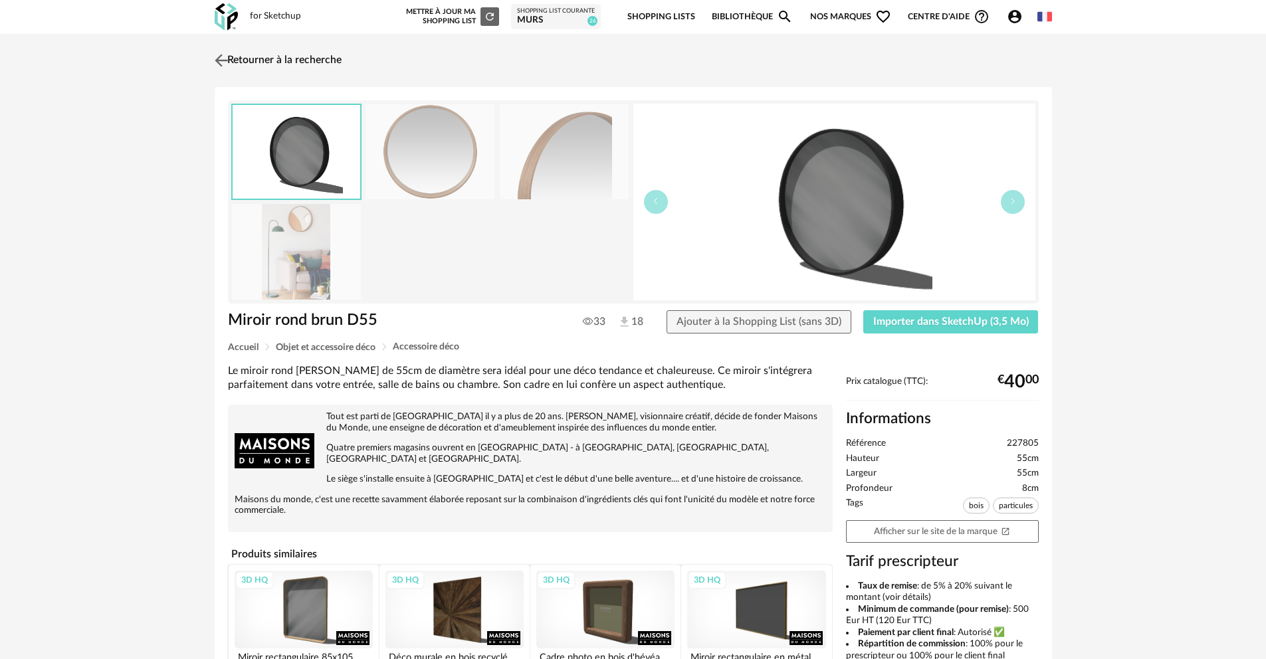
click at [217, 56] on img at bounding box center [220, 59] width 19 height 19
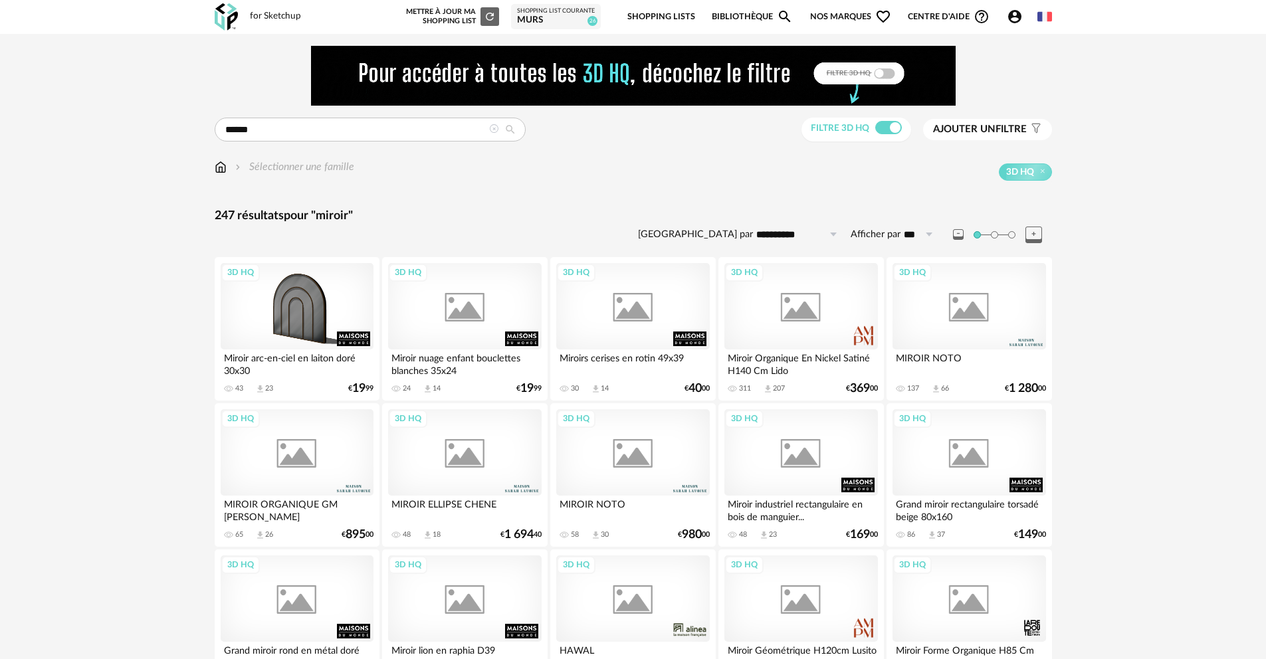
scroll to position [2620, 0]
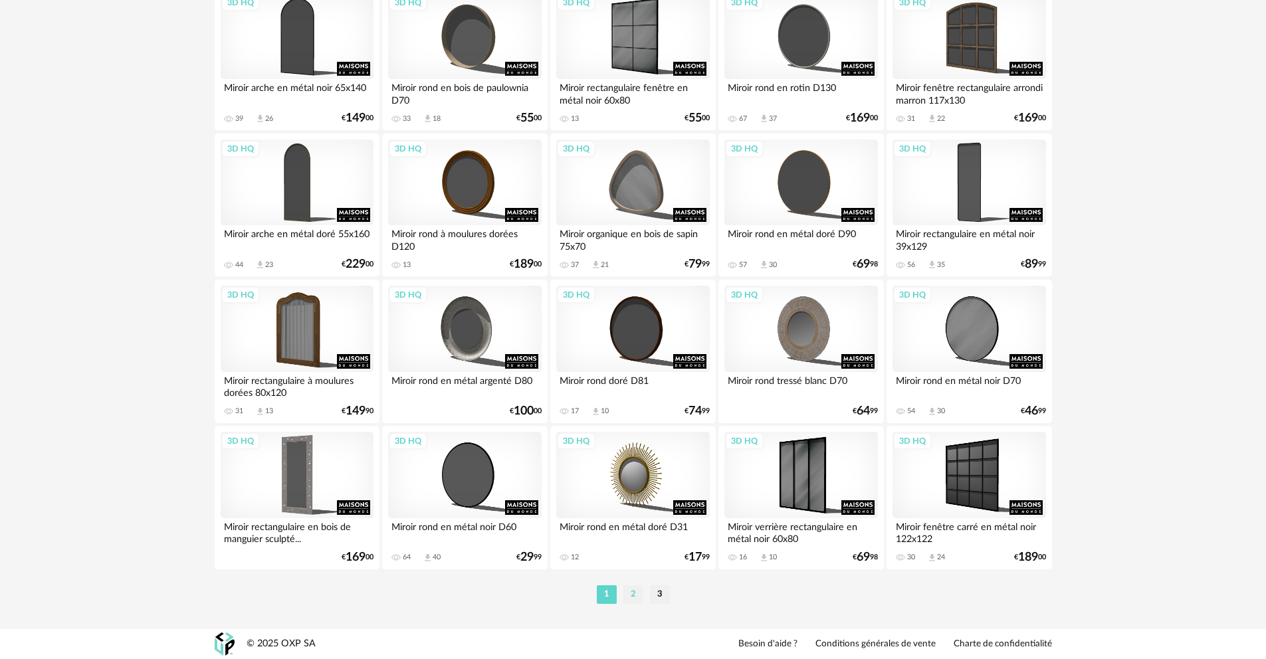
click at [632, 597] on li "2" at bounding box center [633, 594] width 20 height 19
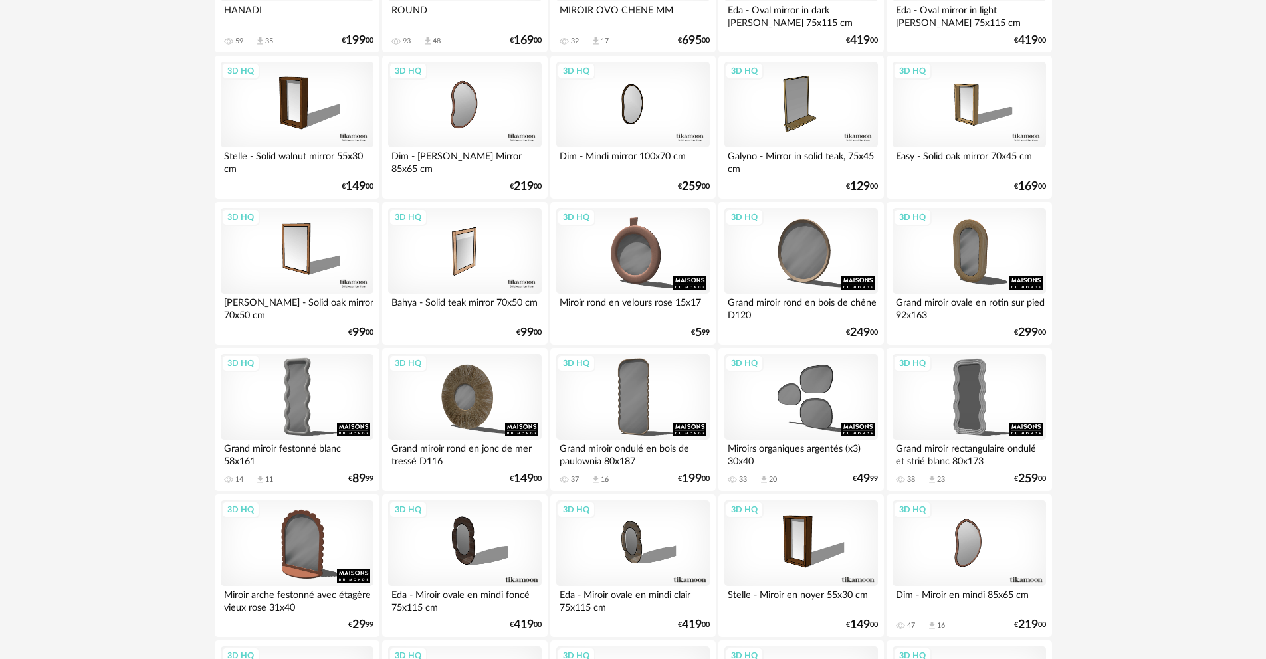
scroll to position [2258, 0]
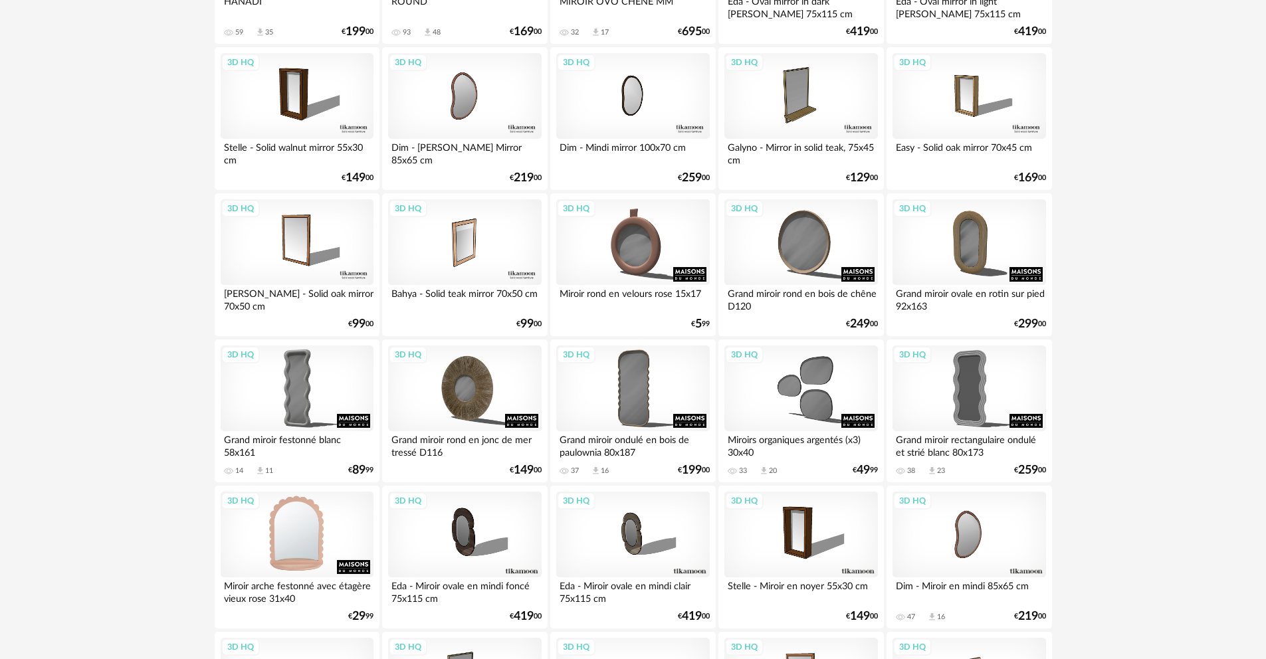
click at [333, 526] on div "3D HQ" at bounding box center [297, 535] width 153 height 86
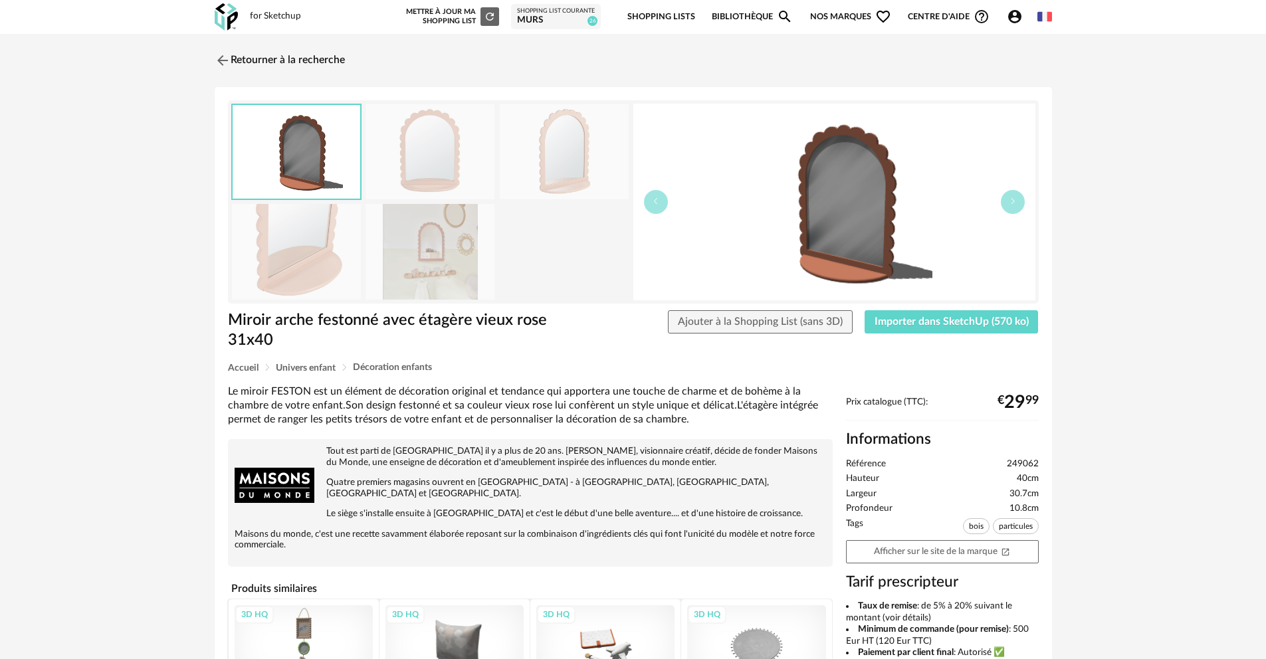
click at [429, 241] on img at bounding box center [429, 251] width 129 height 95
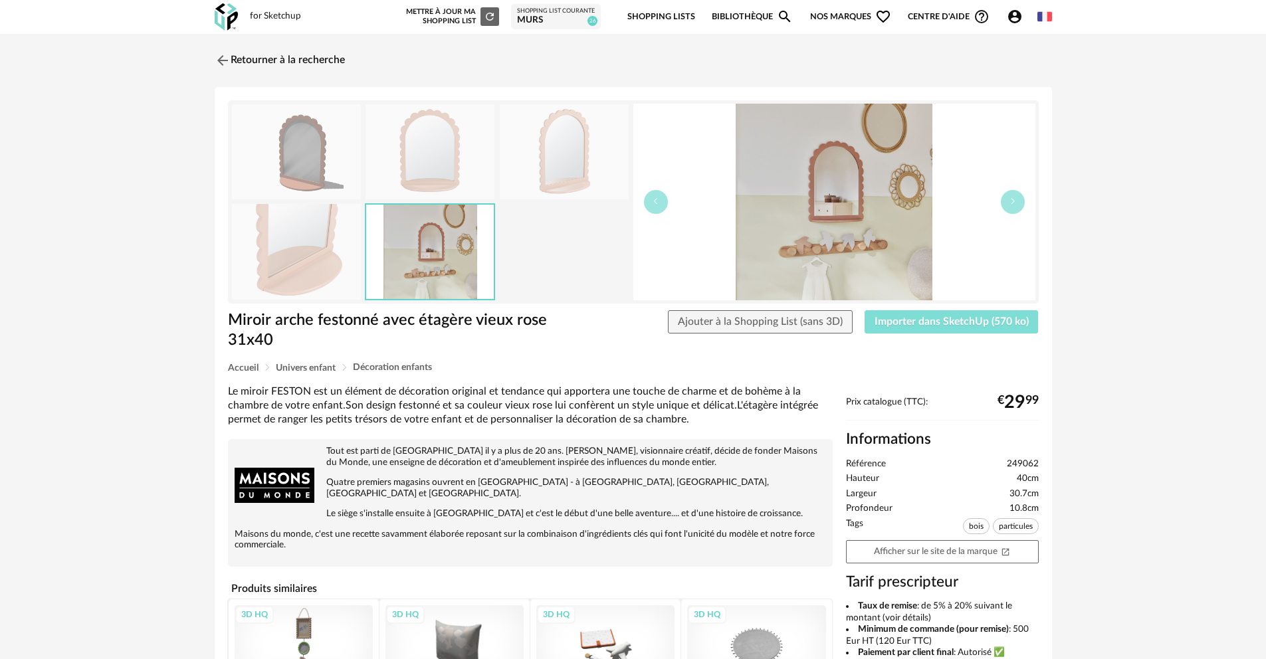
click at [981, 323] on span "Importer dans SketchUp (570 ko)" at bounding box center [951, 321] width 154 height 11
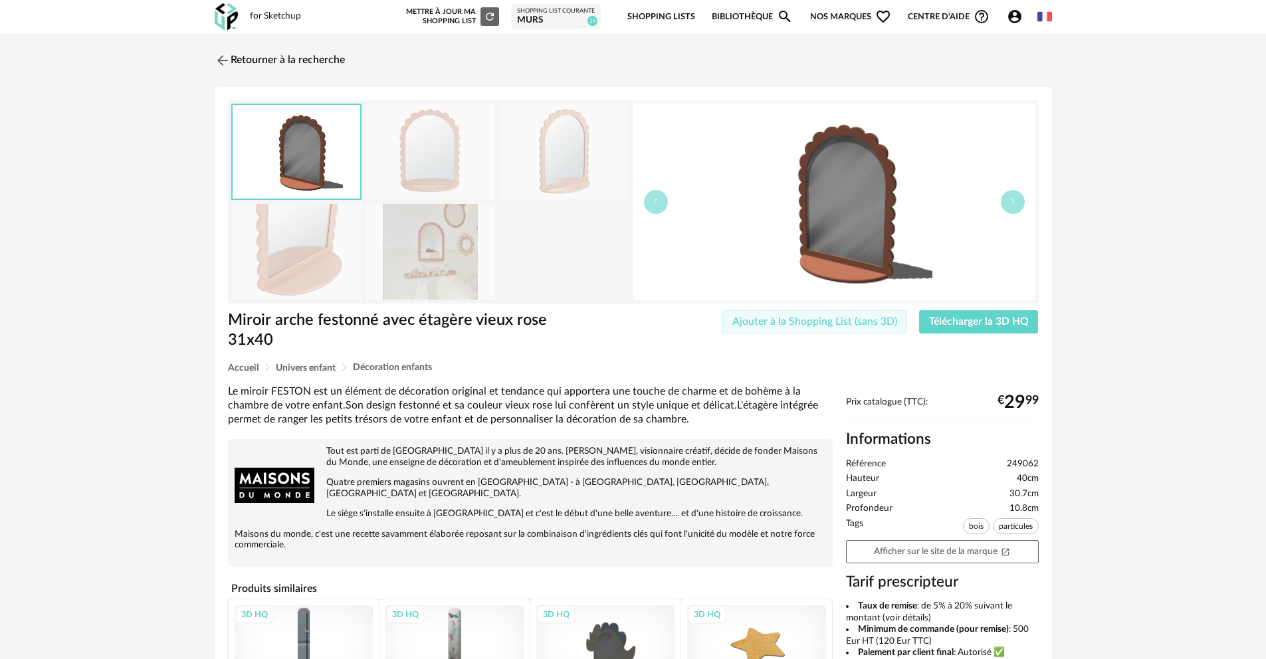
click at [870, 325] on span "Ajouter à la Shopping List (sans 3D)" at bounding box center [814, 321] width 165 height 11
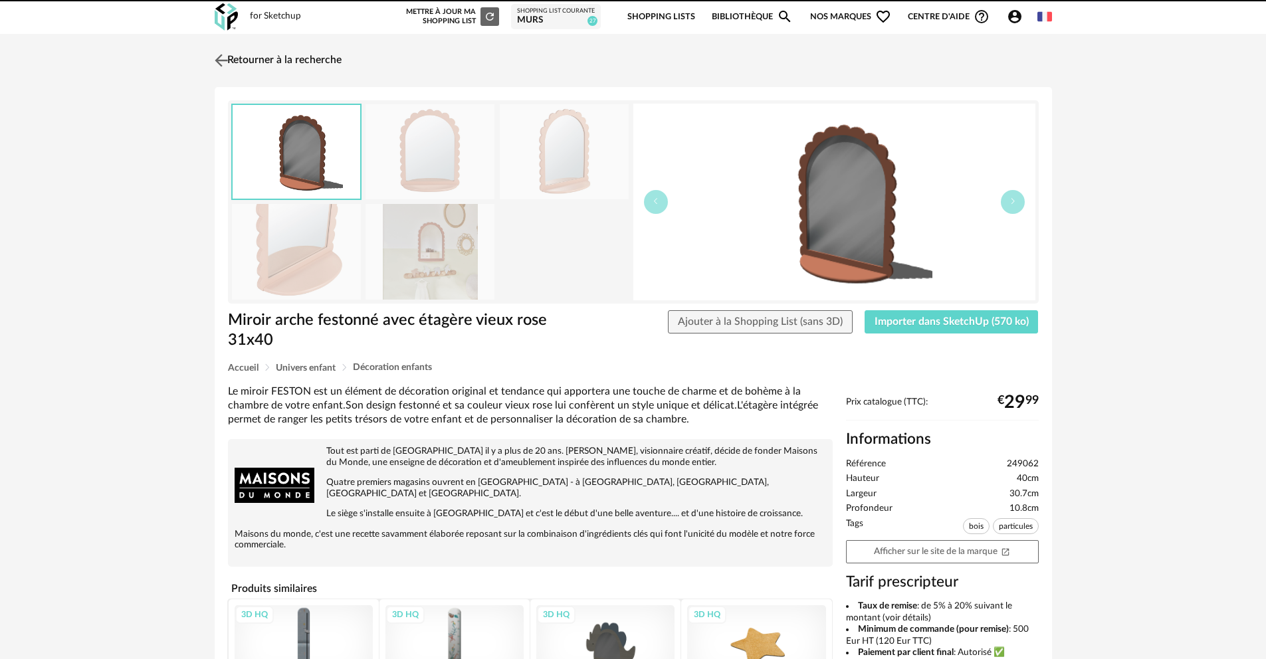
click at [222, 60] on img at bounding box center [220, 59] width 19 height 19
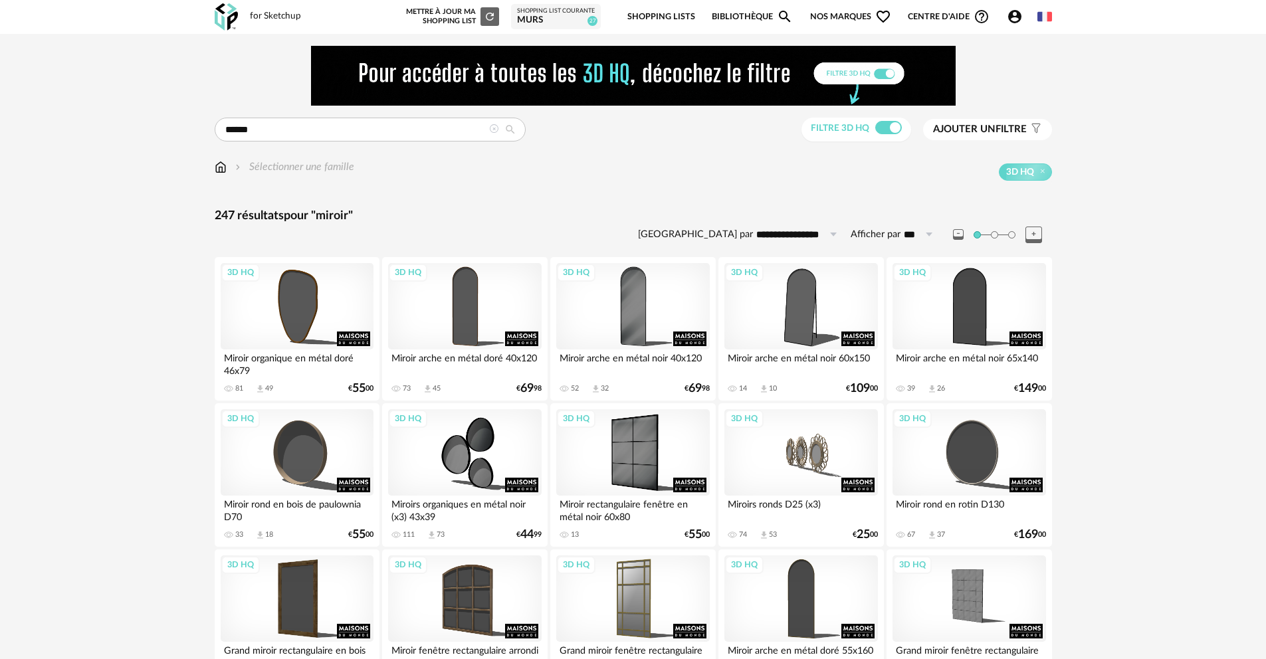
click at [1009, 130] on span "Ajouter un filtre" at bounding box center [980, 129] width 94 height 13
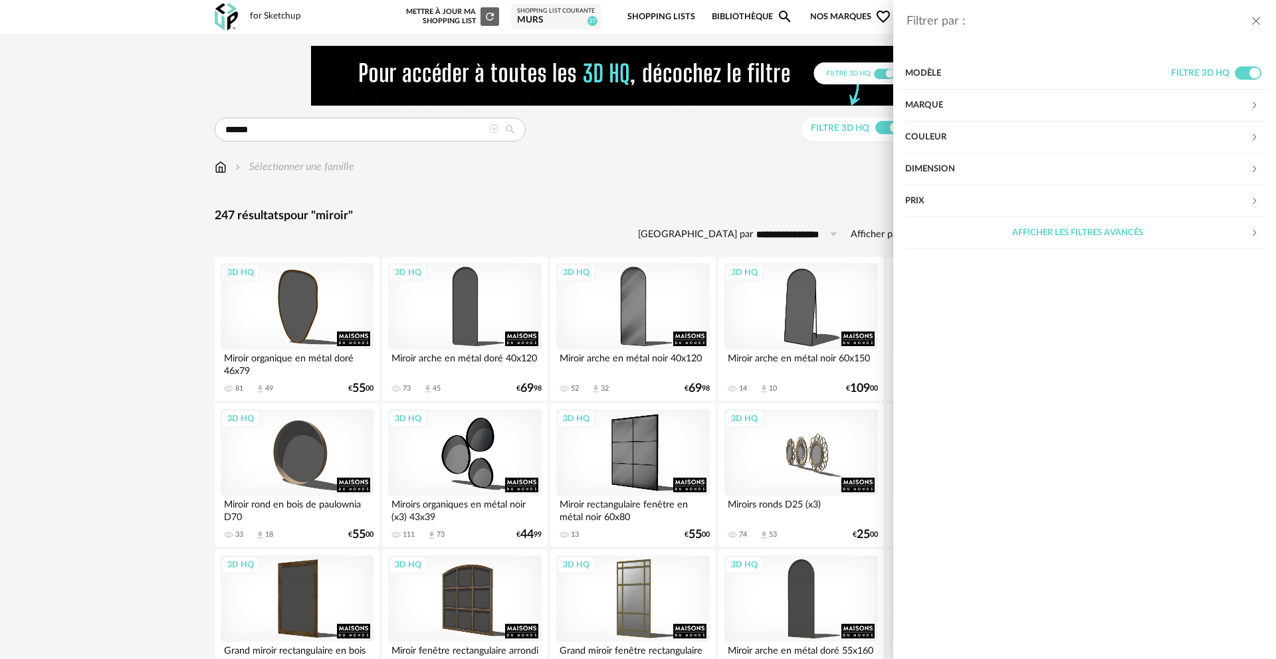
click at [942, 205] on div "Prix" at bounding box center [1077, 201] width 345 height 32
click at [1236, 243] on input "text" at bounding box center [1235, 242] width 57 height 23
type input "**"
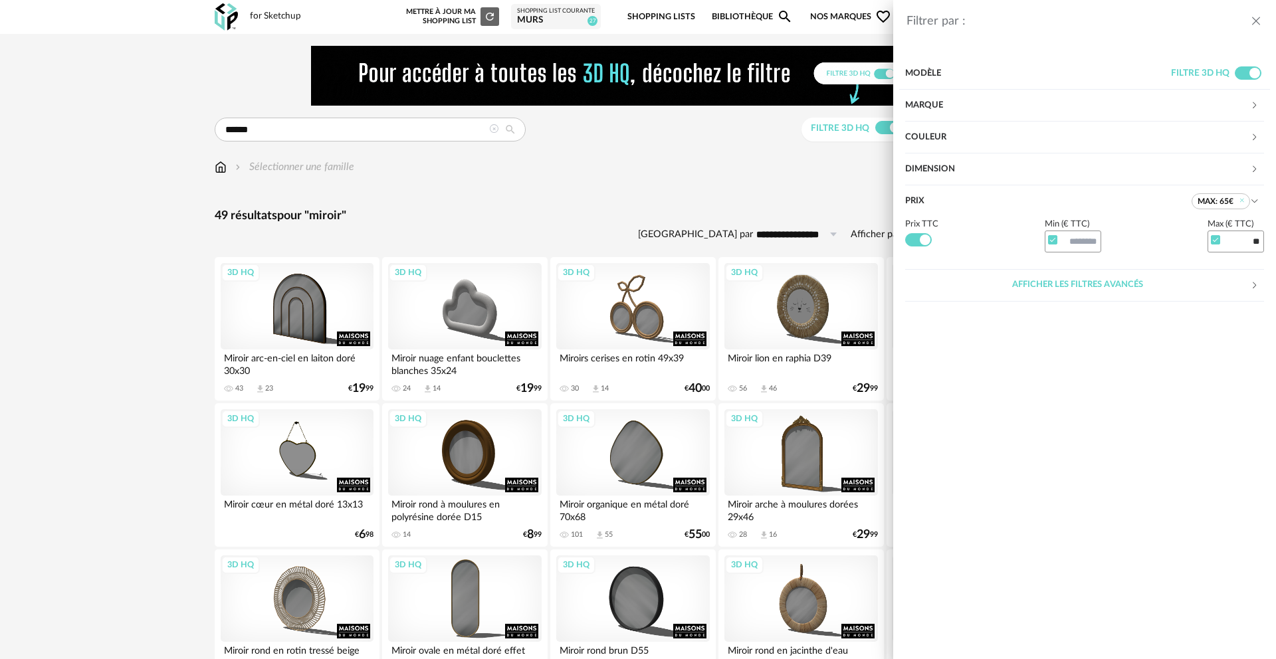
drag, startPoint x: 1262, startPoint y: 21, endPoint x: 1256, endPoint y: 25, distance: 7.2
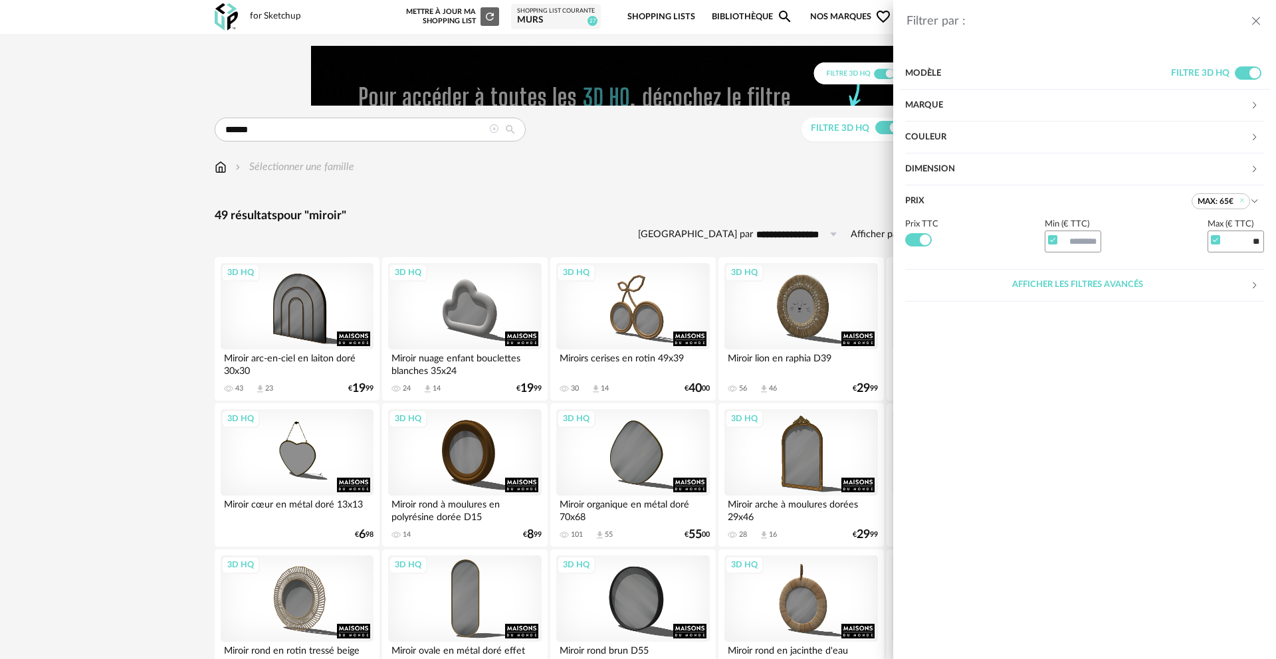
click at [1262, 21] on icon "close drawer" at bounding box center [1255, 21] width 13 height 13
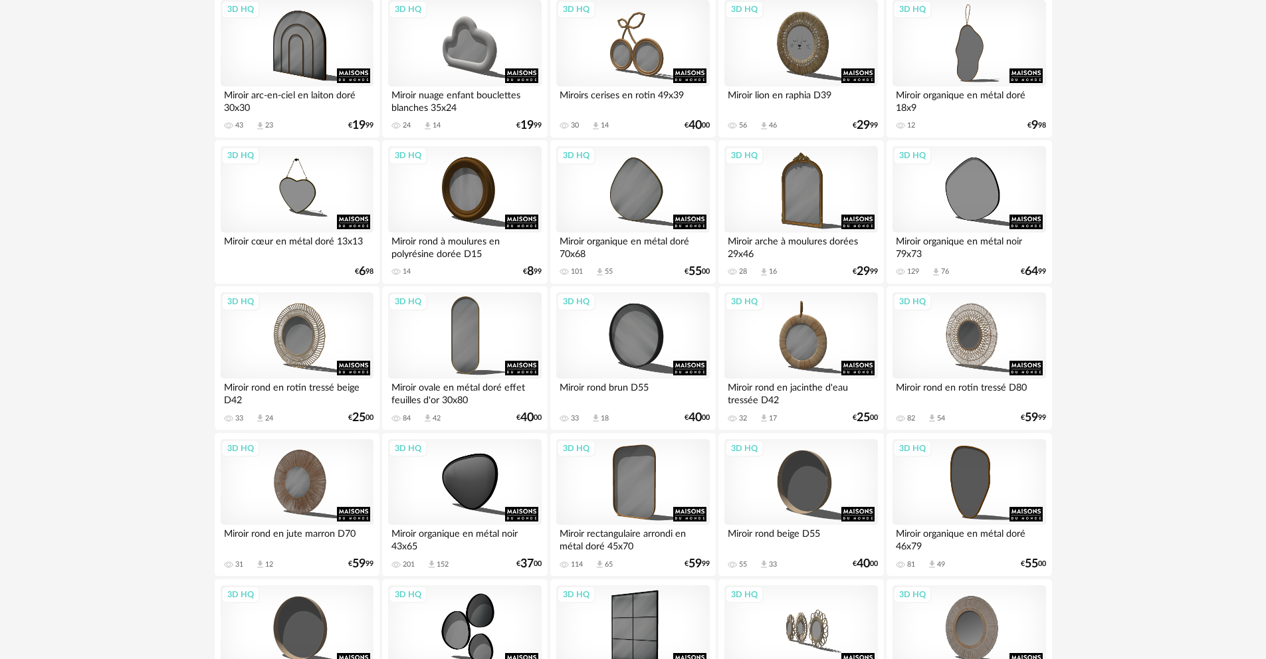
scroll to position [254, 0]
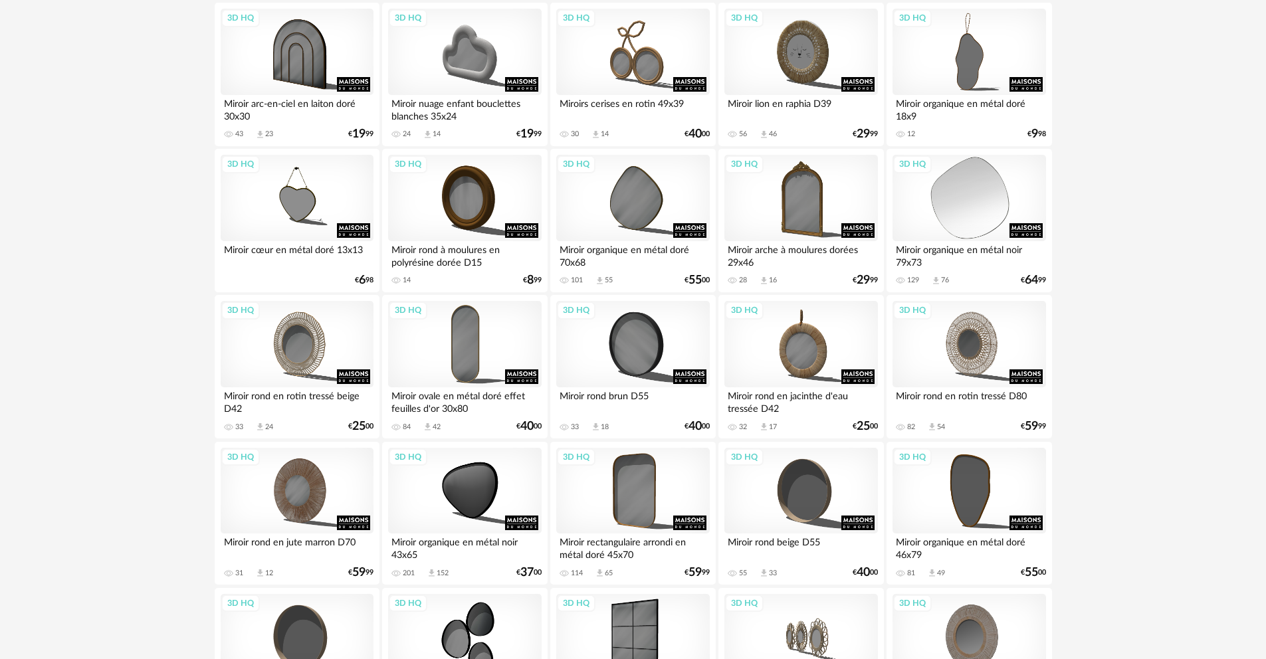
click at [978, 187] on div "3D HQ" at bounding box center [968, 198] width 153 height 86
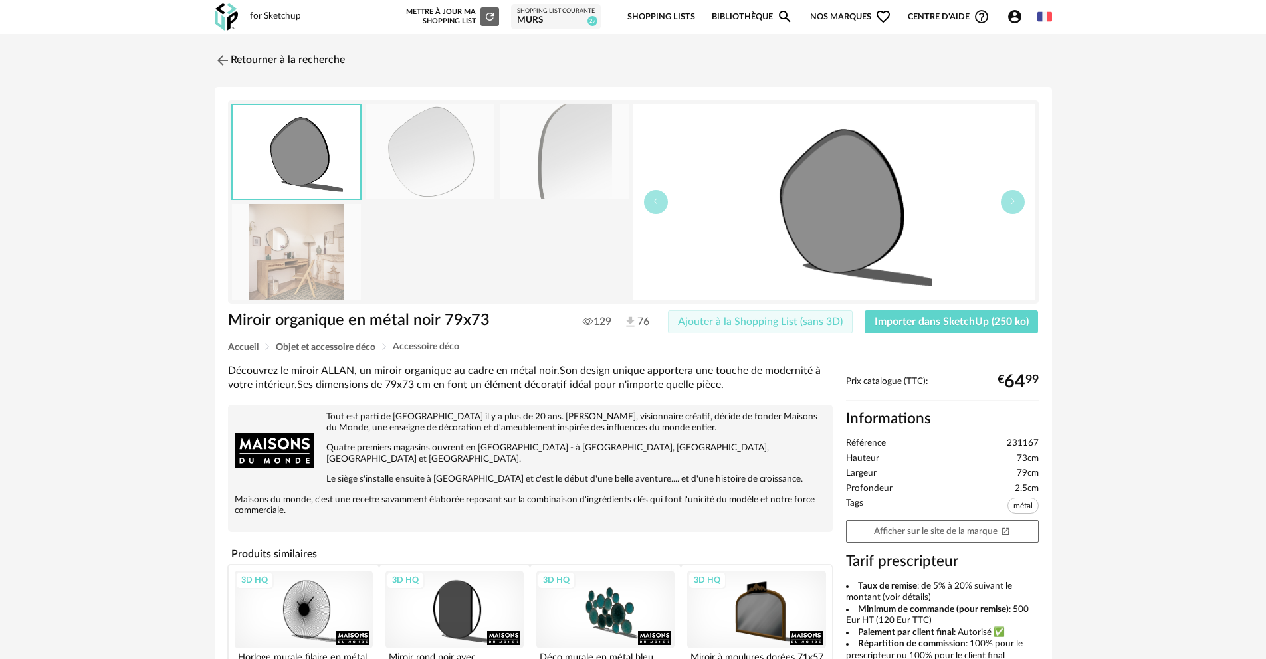
click at [808, 324] on span "Ajouter à la Shopping List (sans 3D)" at bounding box center [760, 321] width 165 height 11
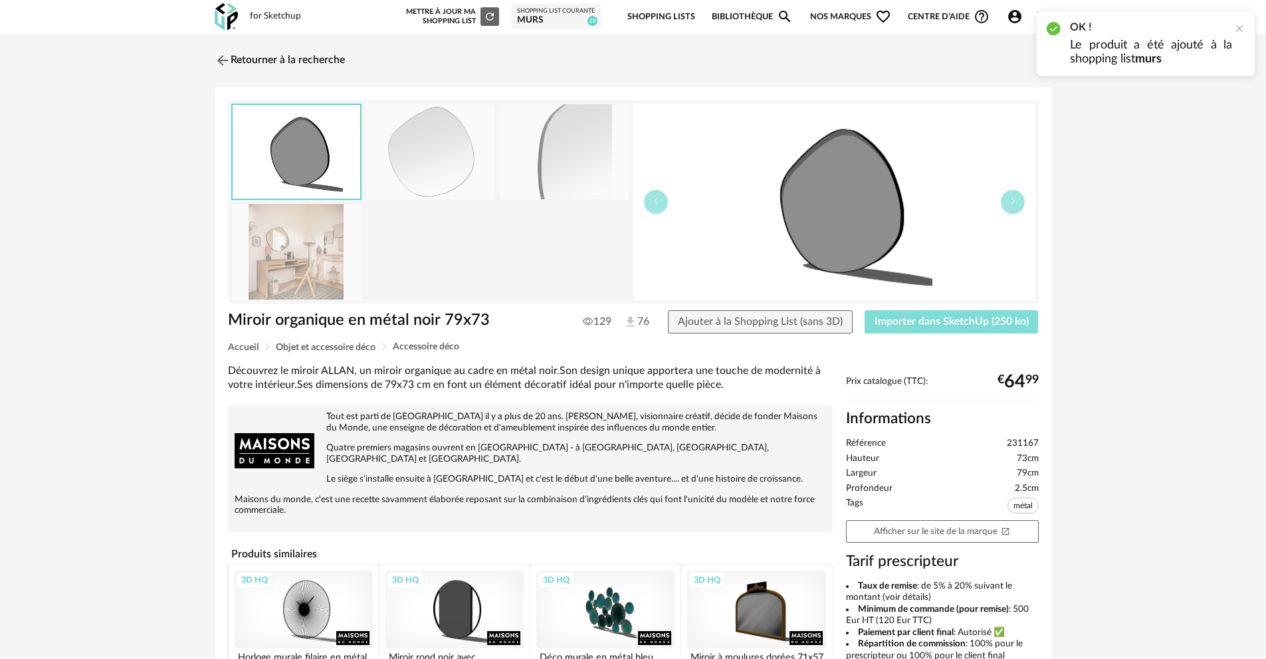
click at [969, 324] on span "Importer dans SketchUp (250 ko)" at bounding box center [951, 321] width 154 height 11
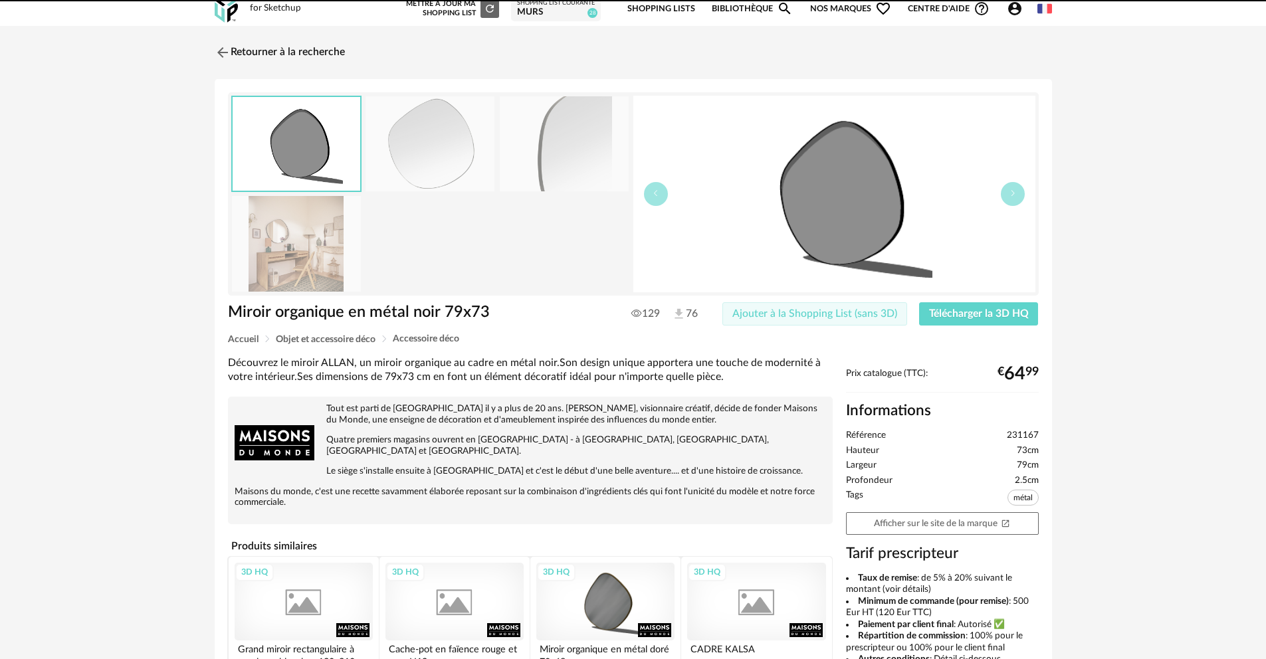
scroll to position [8, 0]
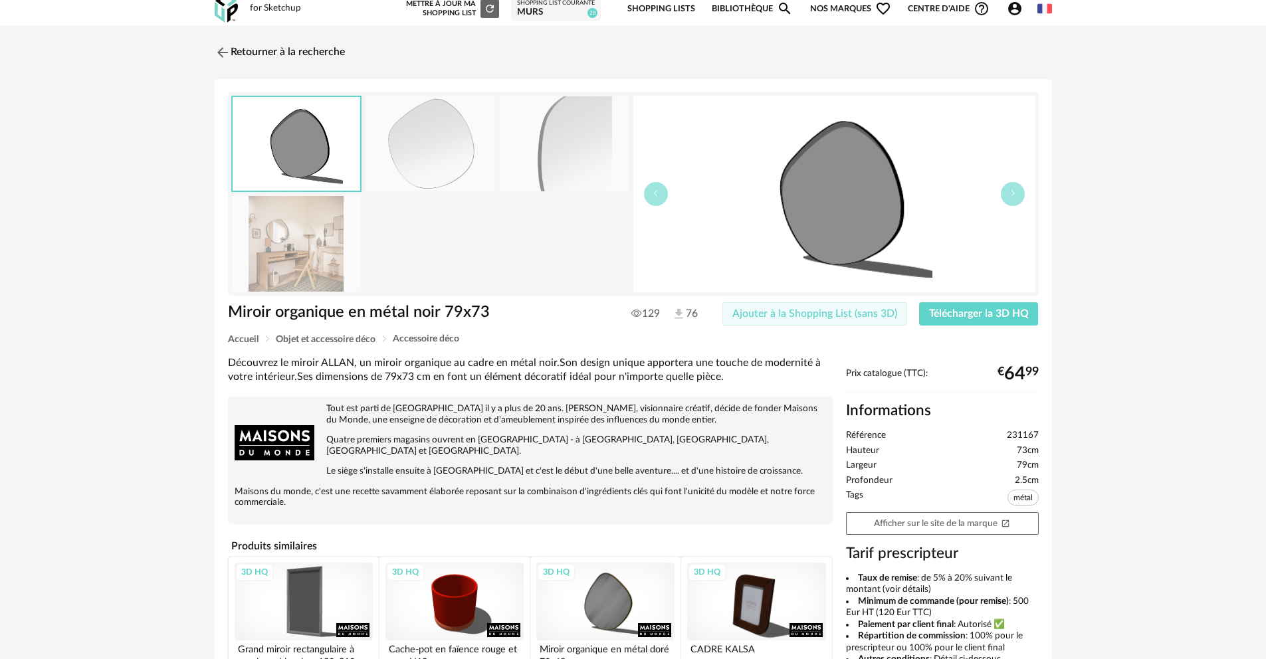
click at [873, 318] on span "Ajouter à la Shopping List (sans 3D)" at bounding box center [814, 313] width 165 height 11
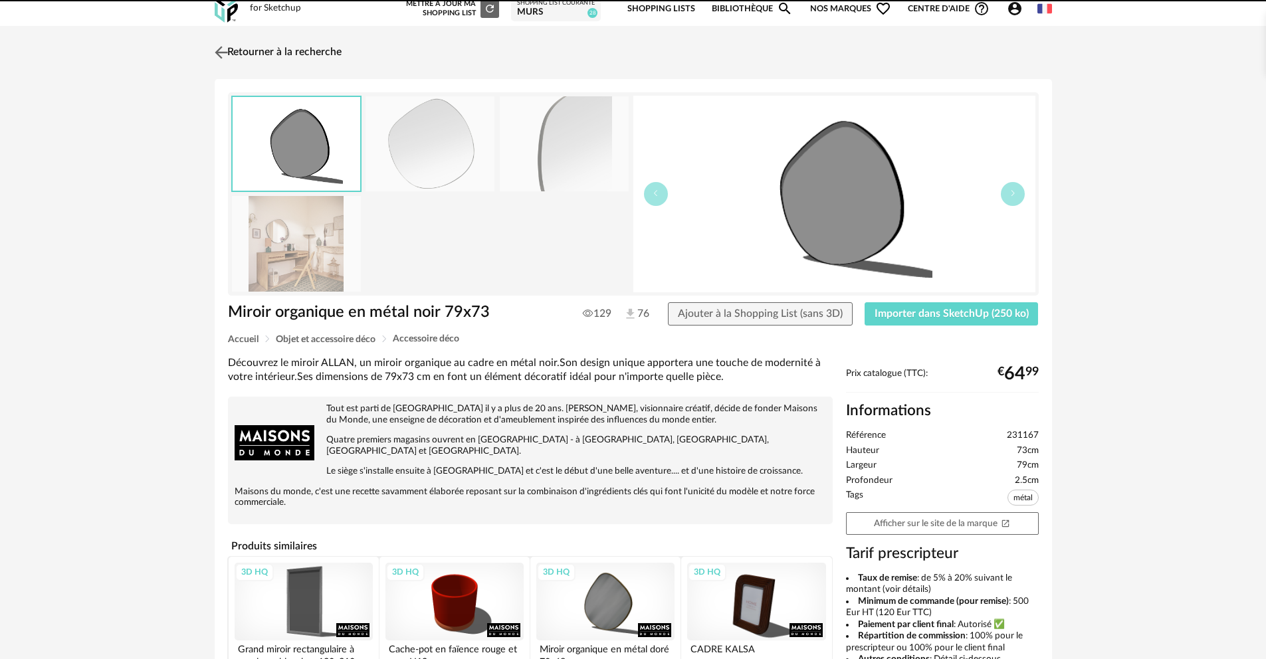
click at [223, 52] on img at bounding box center [220, 52] width 19 height 19
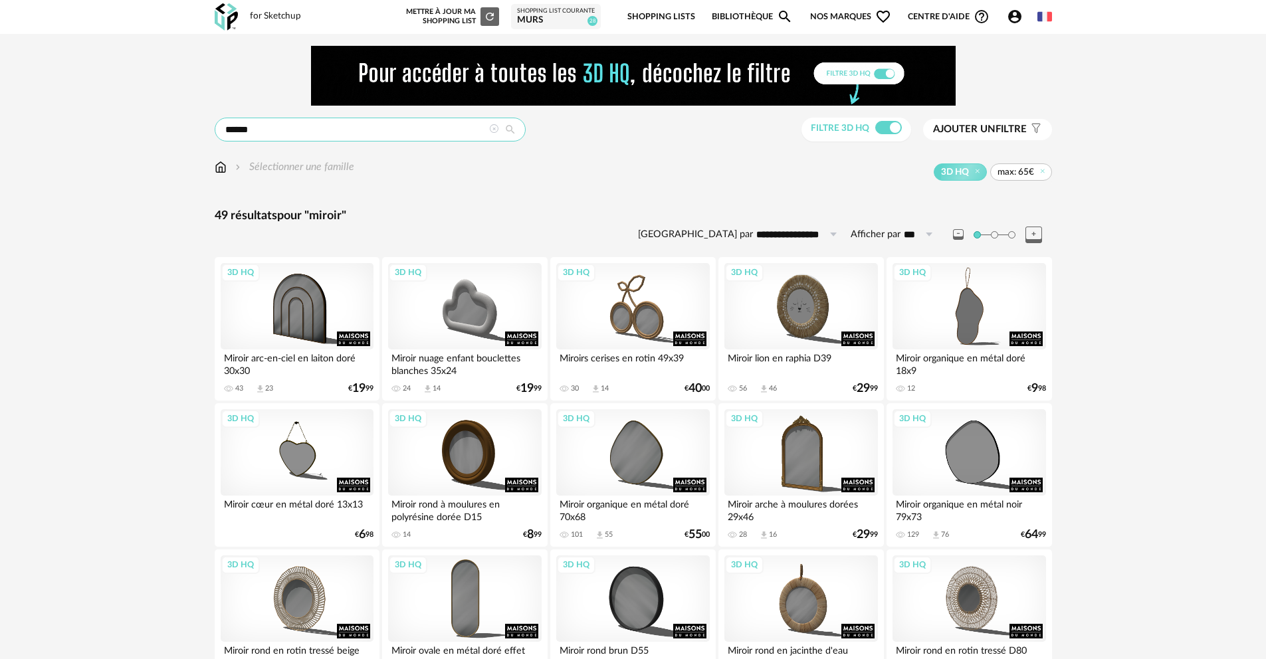
click at [397, 134] on input "******" at bounding box center [370, 130] width 311 height 24
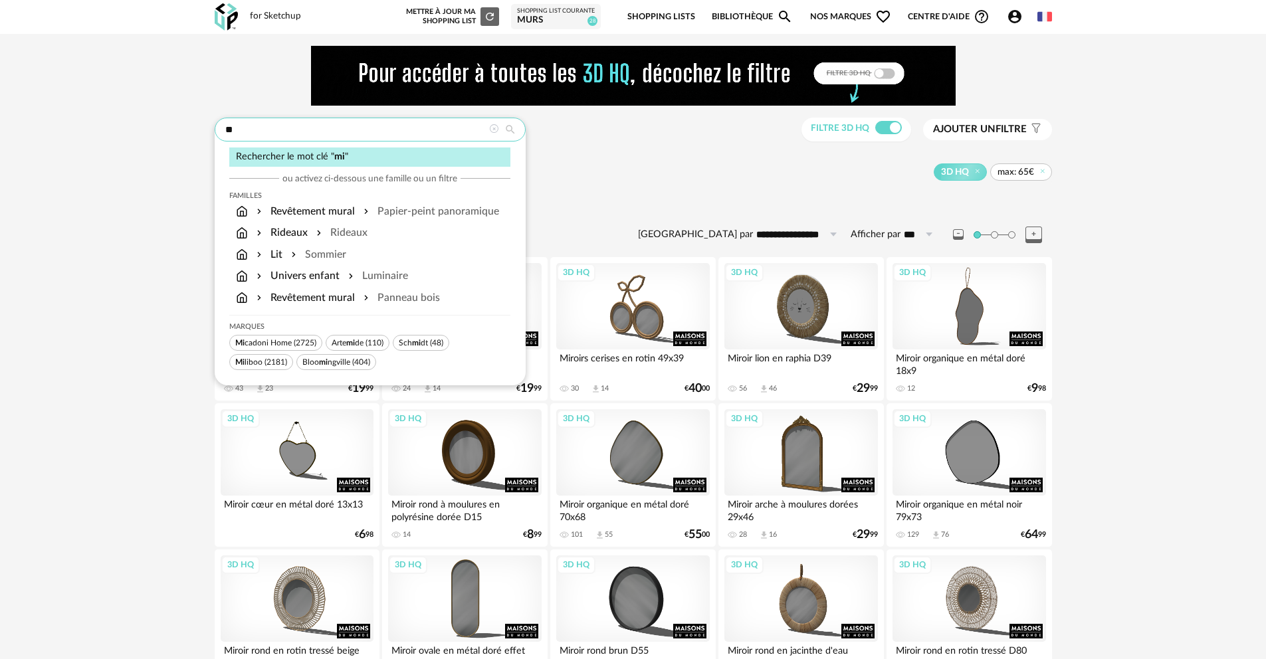
type input "*"
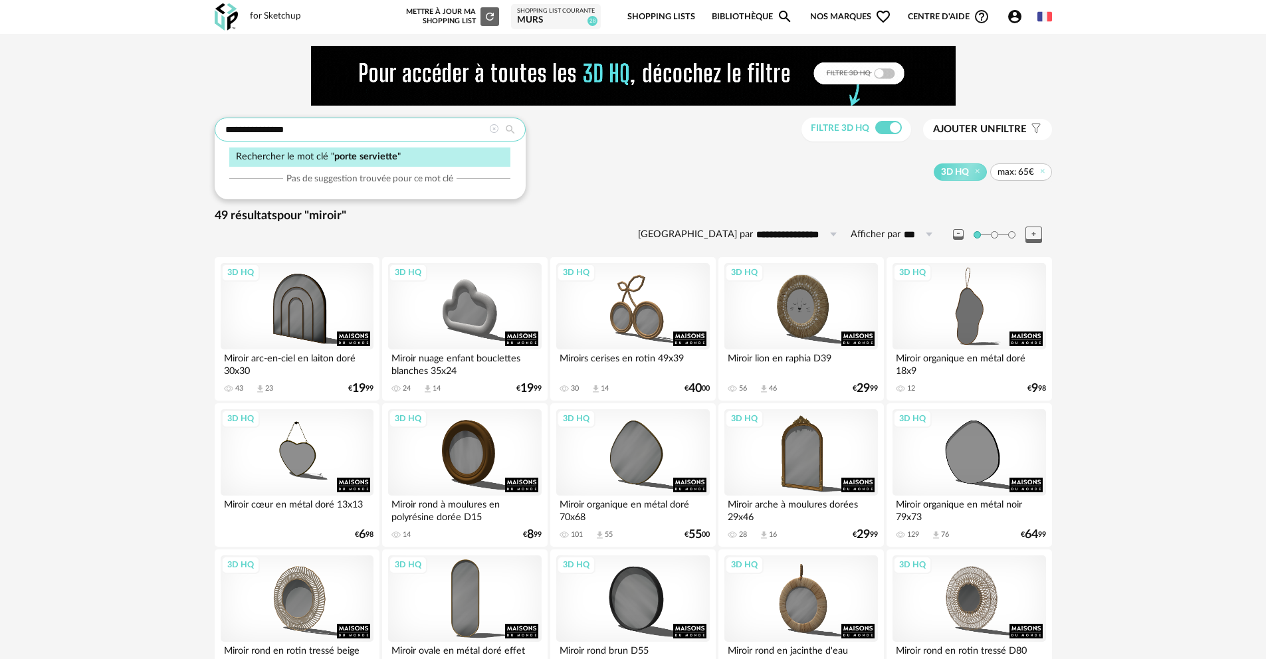
type input "**********"
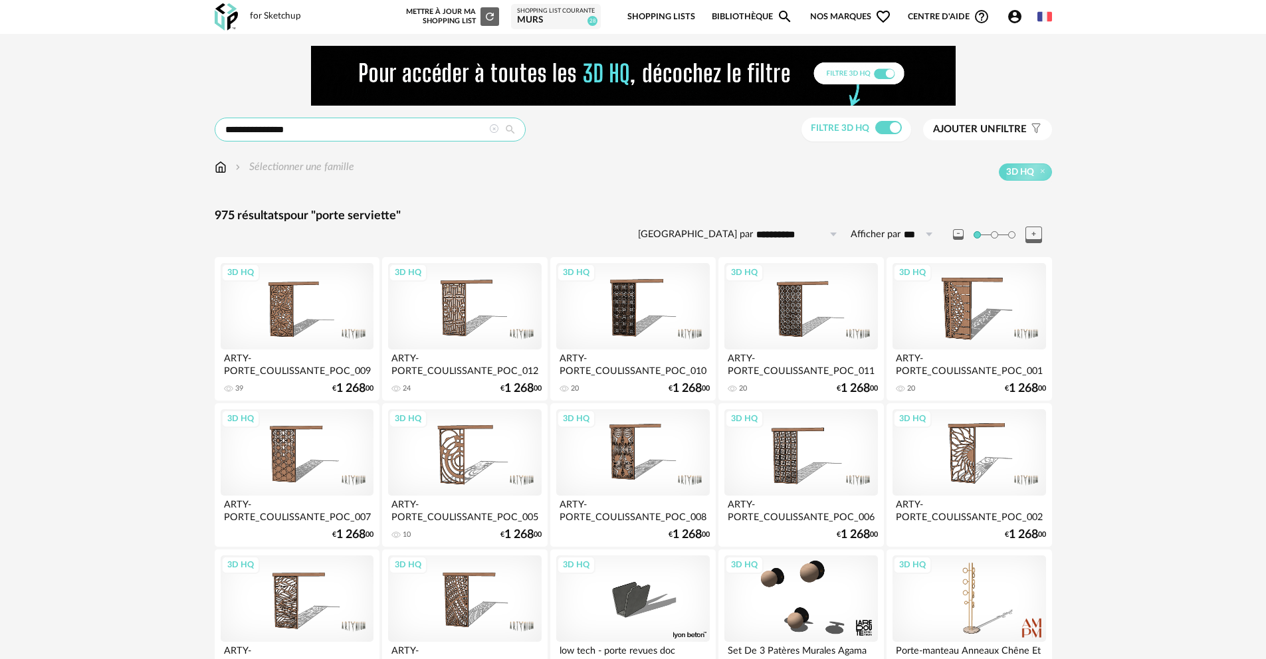
drag, startPoint x: 320, startPoint y: 125, endPoint x: 219, endPoint y: 107, distance: 103.2
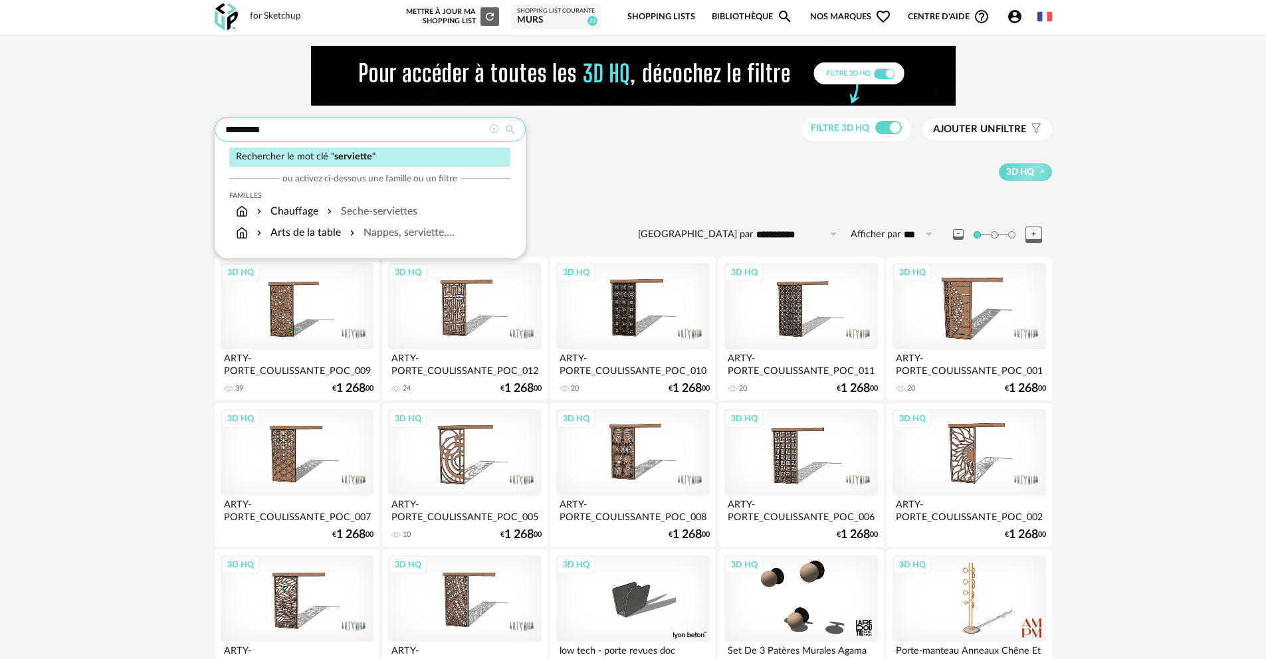
type input "*********"
